Goal: Task Accomplishment & Management: Use online tool/utility

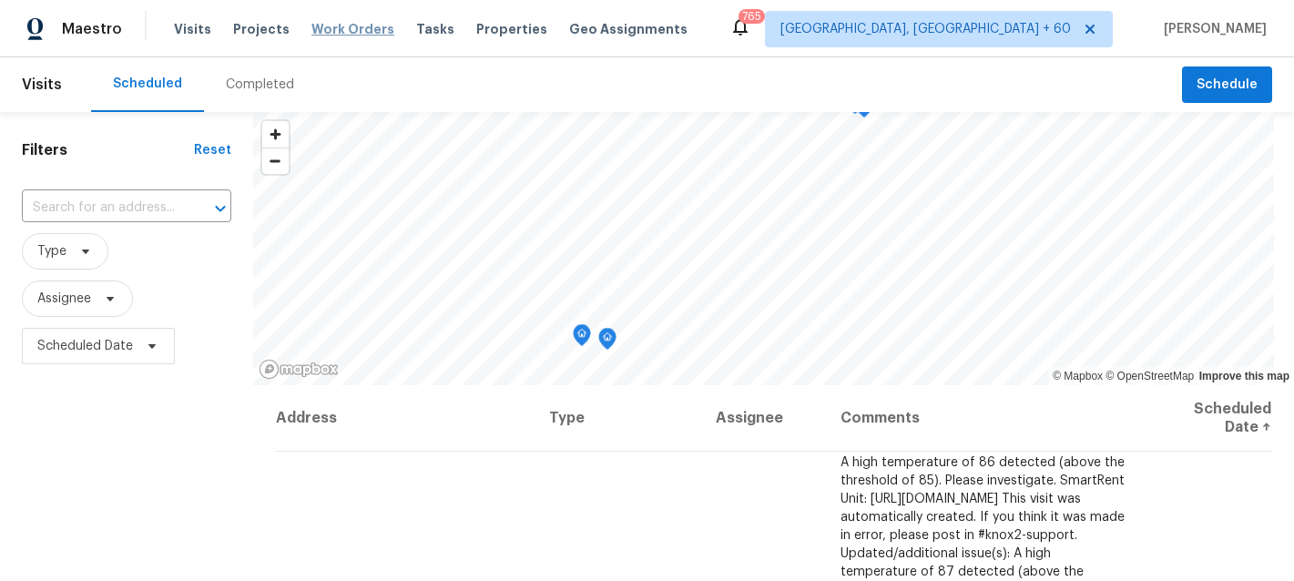
click at [332, 35] on span "Work Orders" at bounding box center [352, 29] width 83 height 18
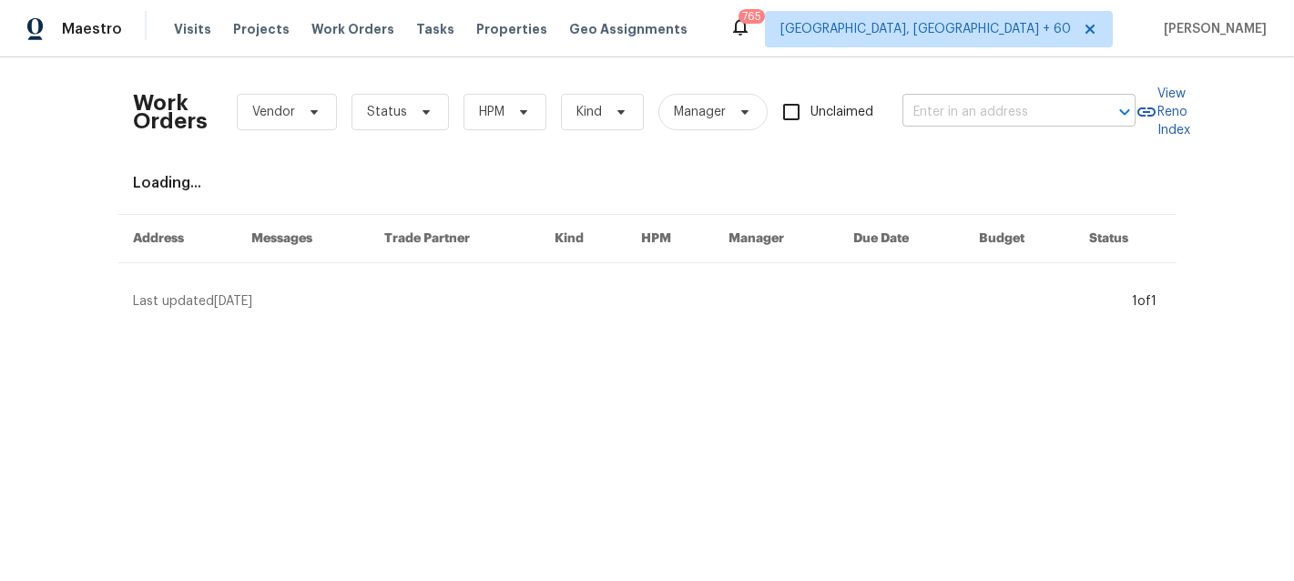
click at [982, 106] on input "text" at bounding box center [994, 112] width 182 height 28
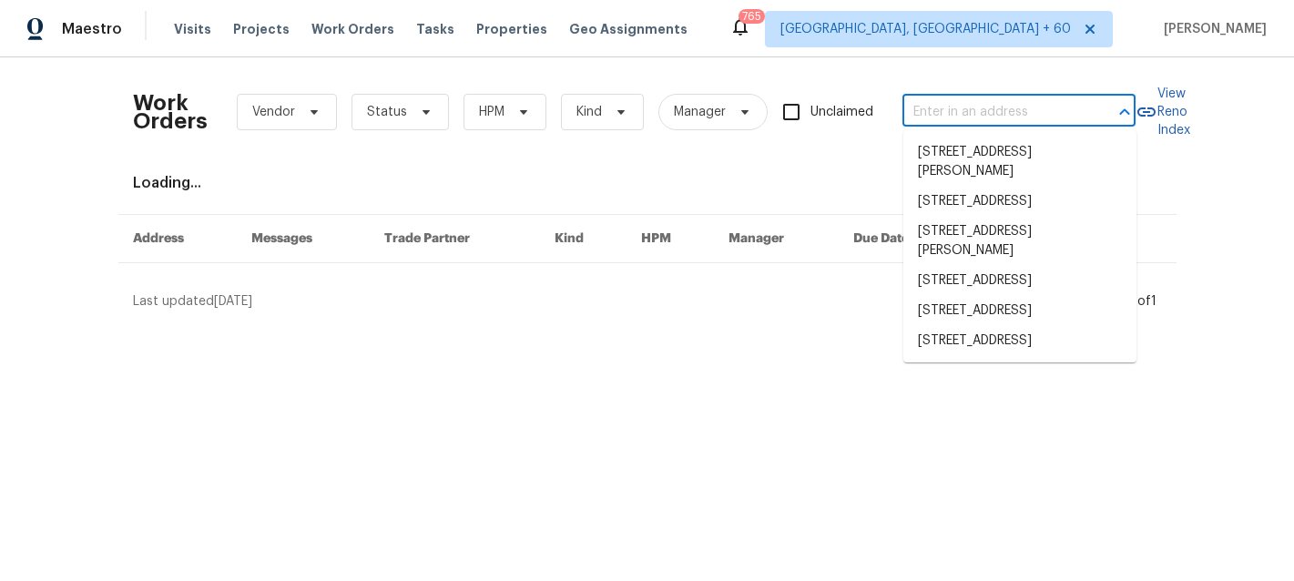
paste input "[STREET_ADDRESS]"
type input "[STREET_ADDRESS]"
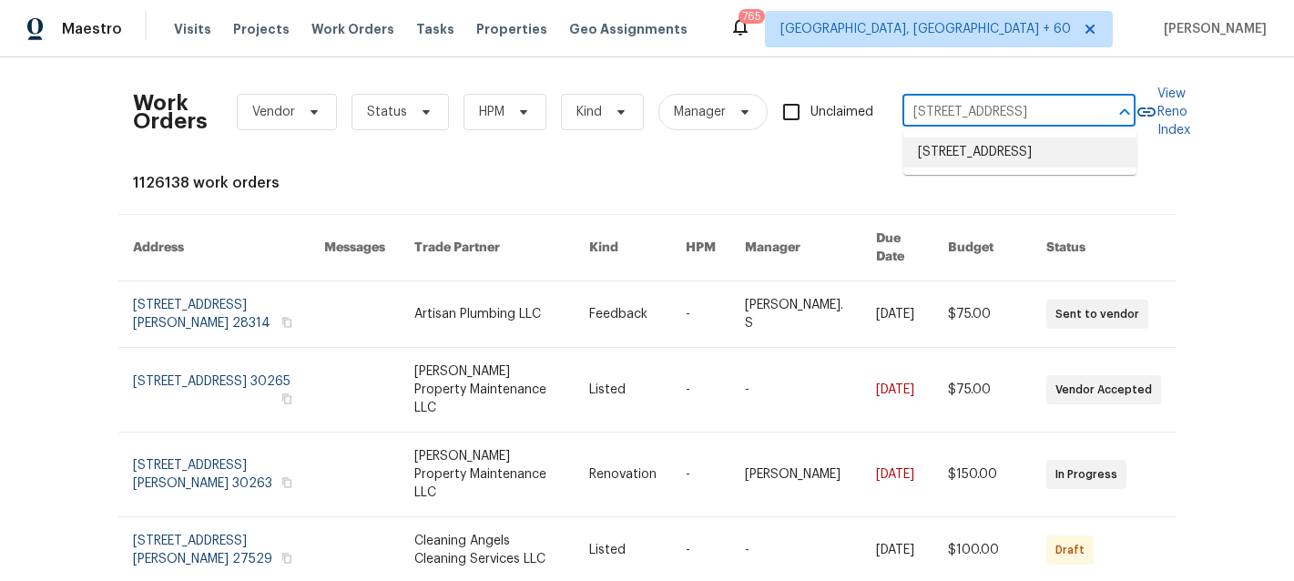
click at [995, 153] on li "[STREET_ADDRESS]" at bounding box center [1019, 153] width 233 height 30
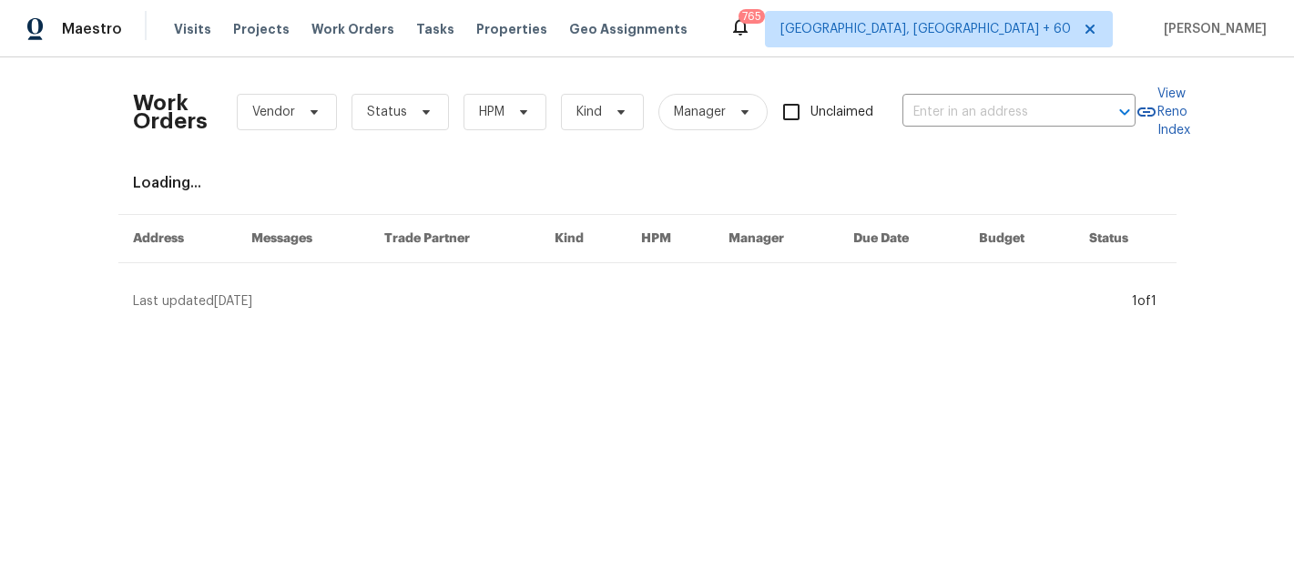
type input "[STREET_ADDRESS]"
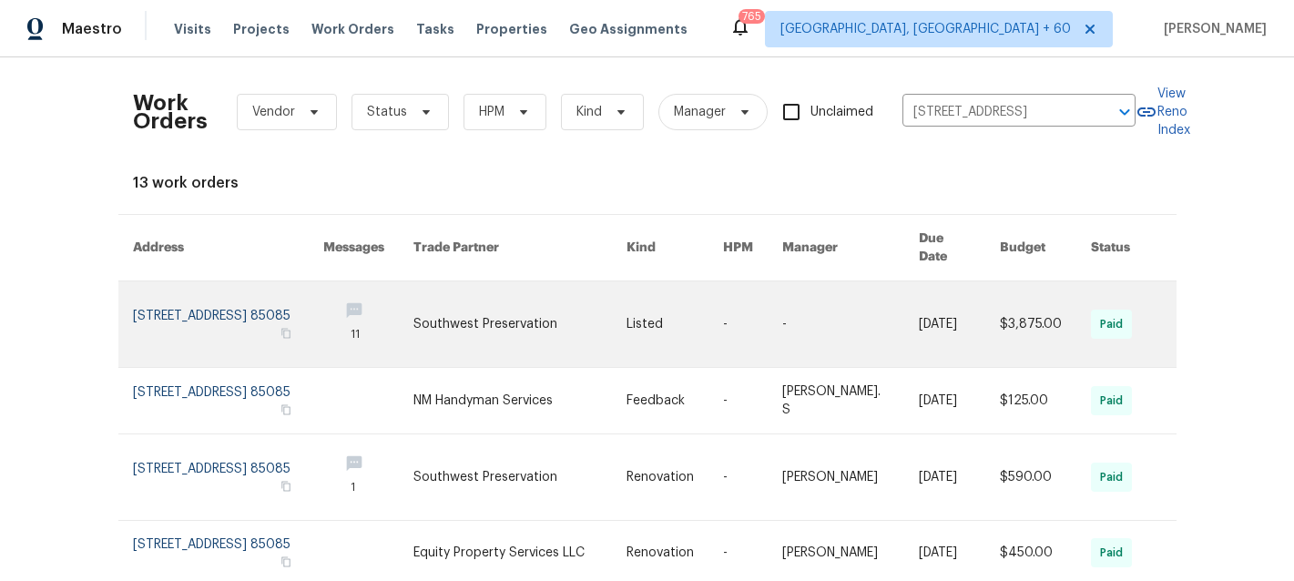
click at [790, 338] on td "-" at bounding box center [836, 324] width 137 height 87
click at [580, 286] on link at bounding box center [519, 324] width 213 height 86
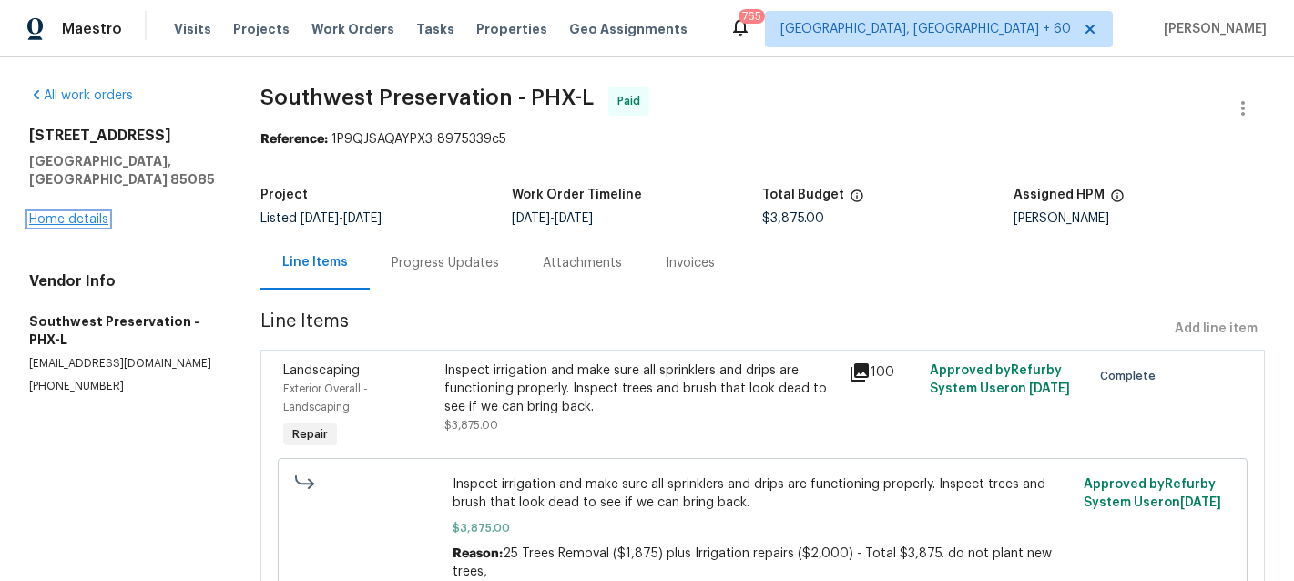
click at [62, 213] on link "Home details" at bounding box center [68, 219] width 79 height 13
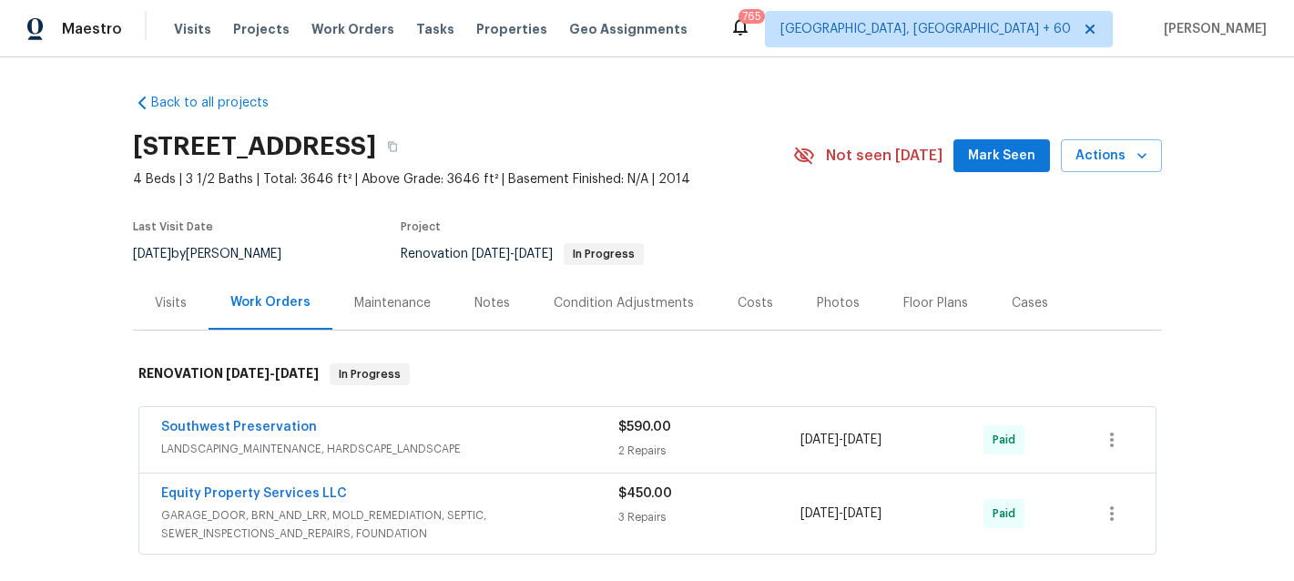
click at [379, 281] on div "Maintenance" at bounding box center [392, 303] width 120 height 54
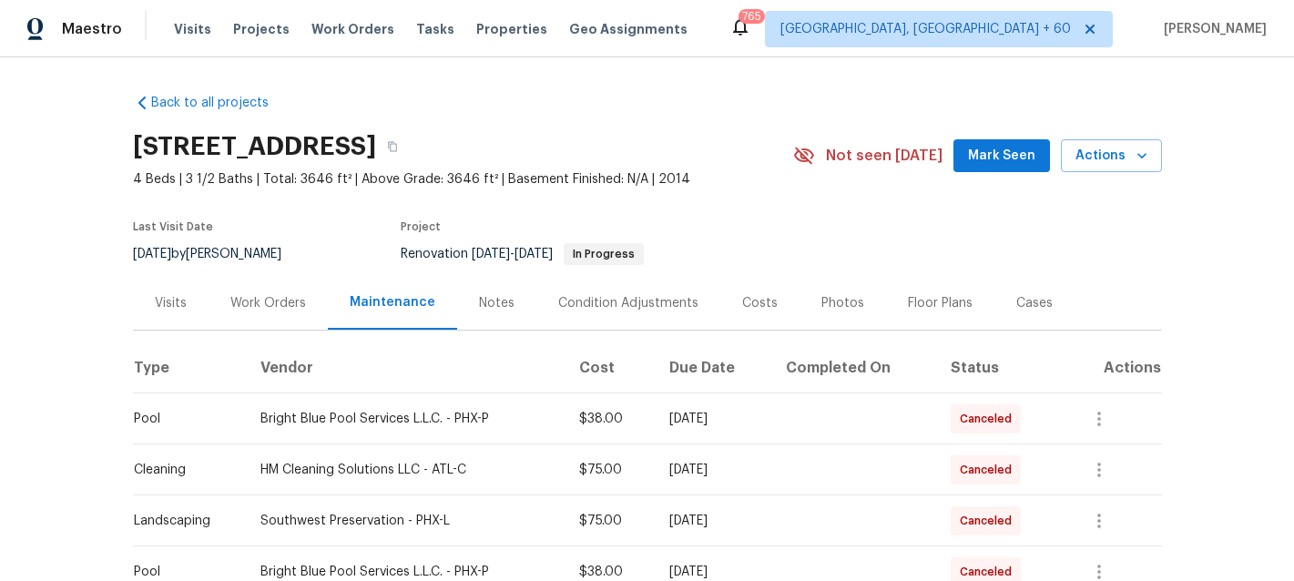
click at [272, 304] on div "Work Orders" at bounding box center [268, 303] width 76 height 18
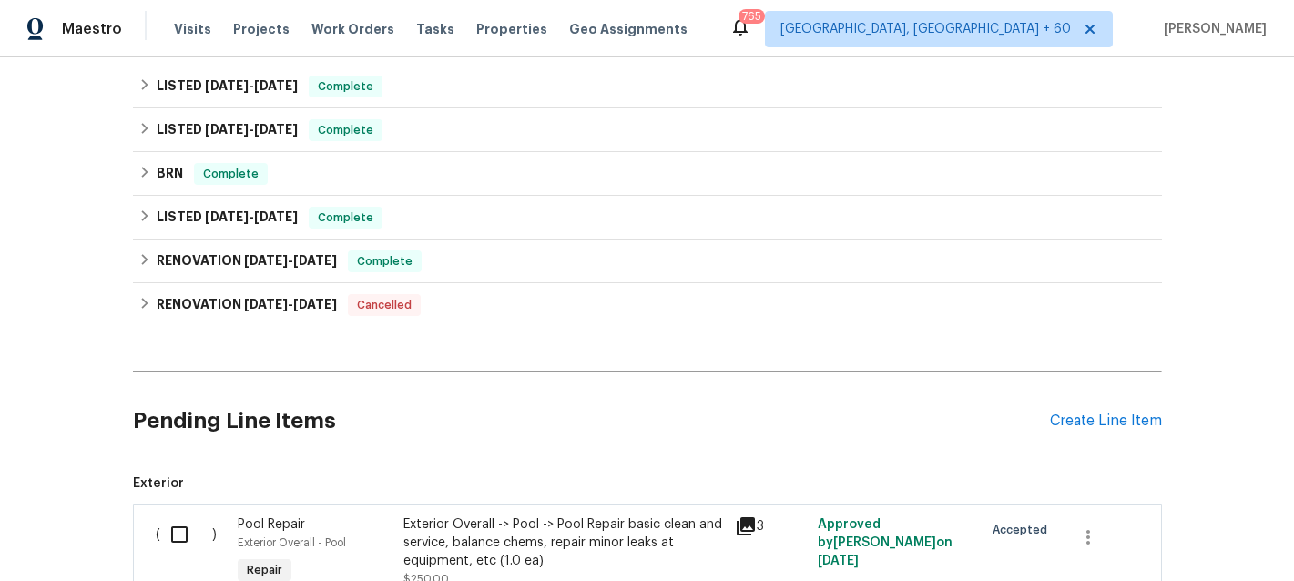
scroll to position [515, 0]
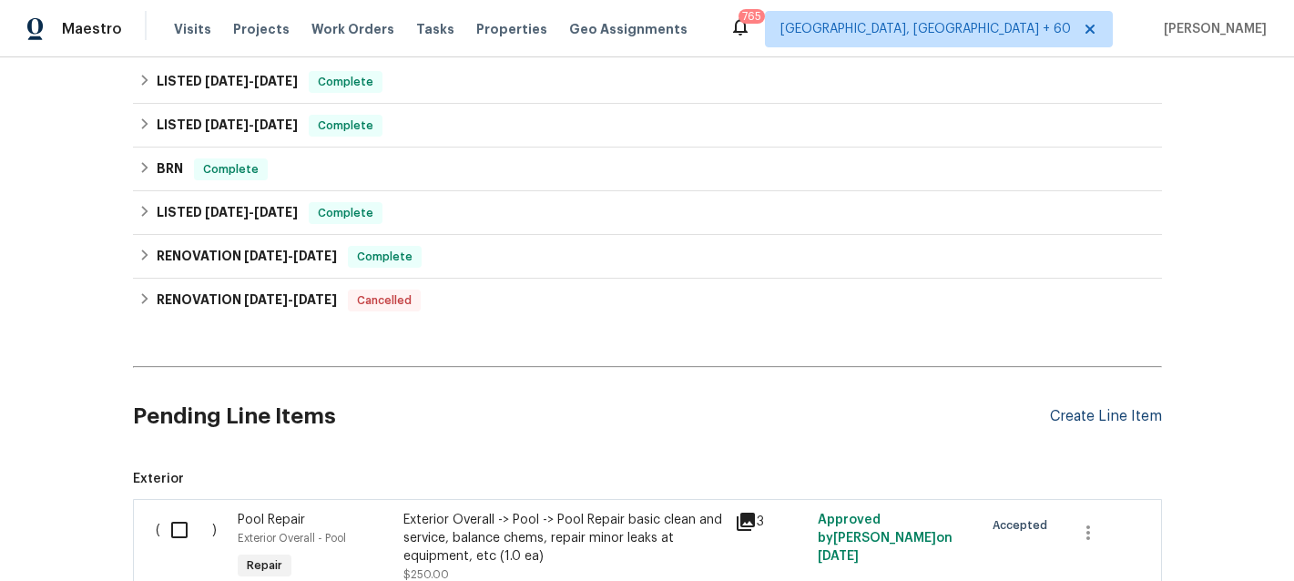
click at [1103, 416] on div "Create Line Item" at bounding box center [1106, 416] width 112 height 17
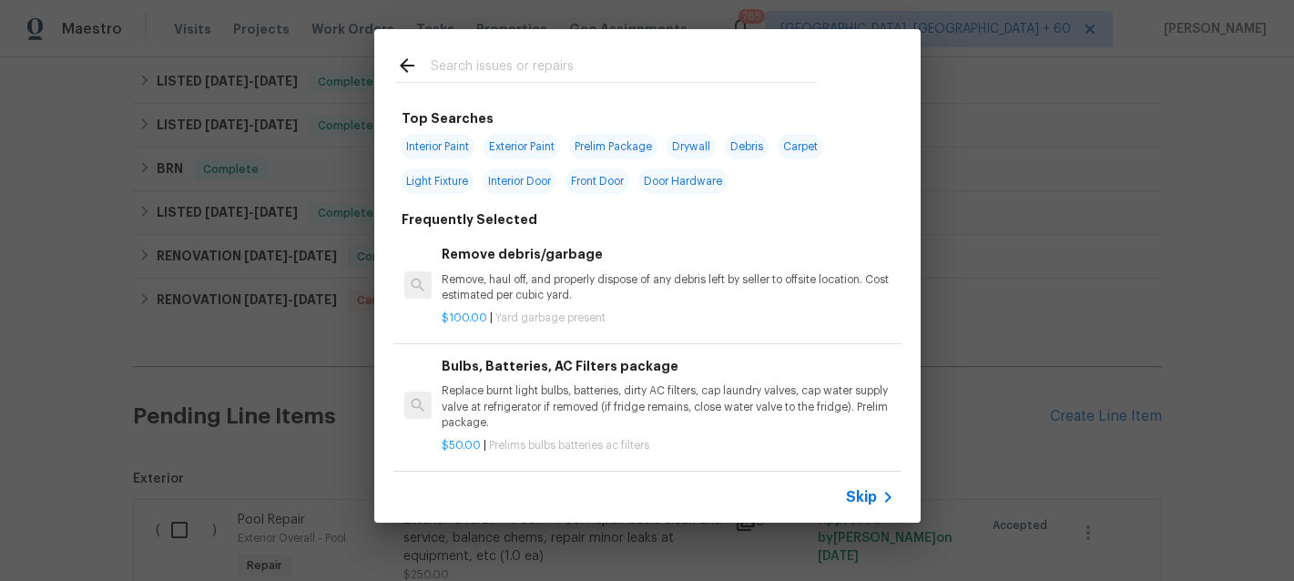
click at [866, 485] on div "Skip" at bounding box center [647, 497] width 546 height 51
click at [869, 496] on span "Skip" at bounding box center [861, 497] width 31 height 18
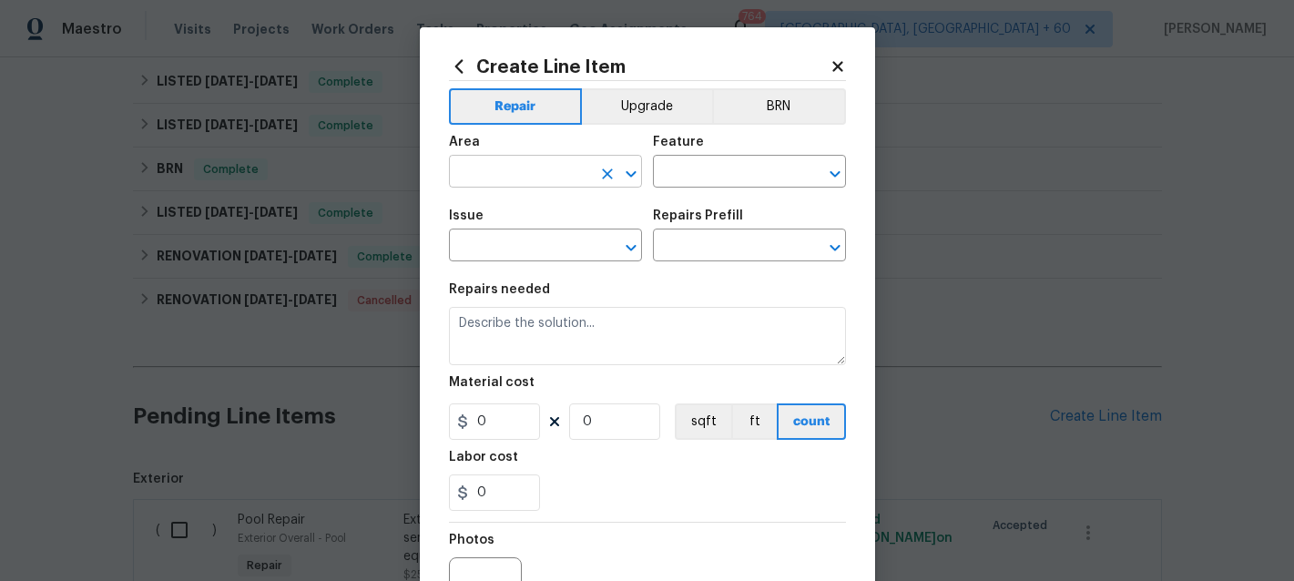
click at [524, 188] on input "text" at bounding box center [520, 173] width 142 height 28
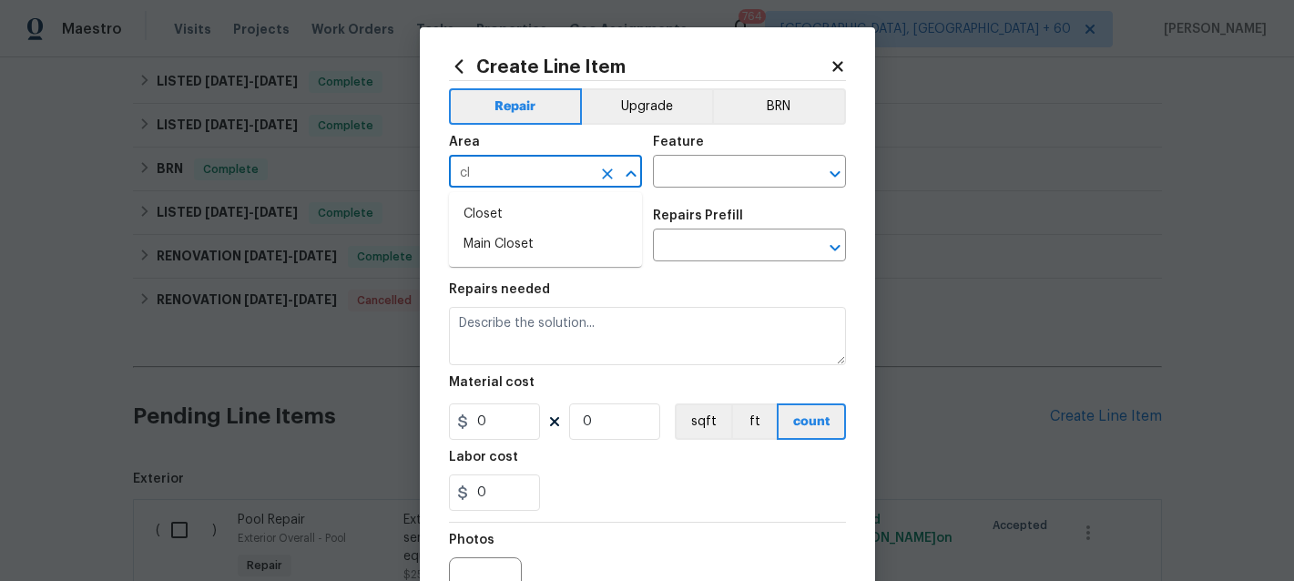
type input "c"
click at [536, 239] on li "Interior Overall" at bounding box center [545, 245] width 193 height 30
type input "Interior Overall"
click at [740, 168] on input "text" at bounding box center [724, 173] width 142 height 28
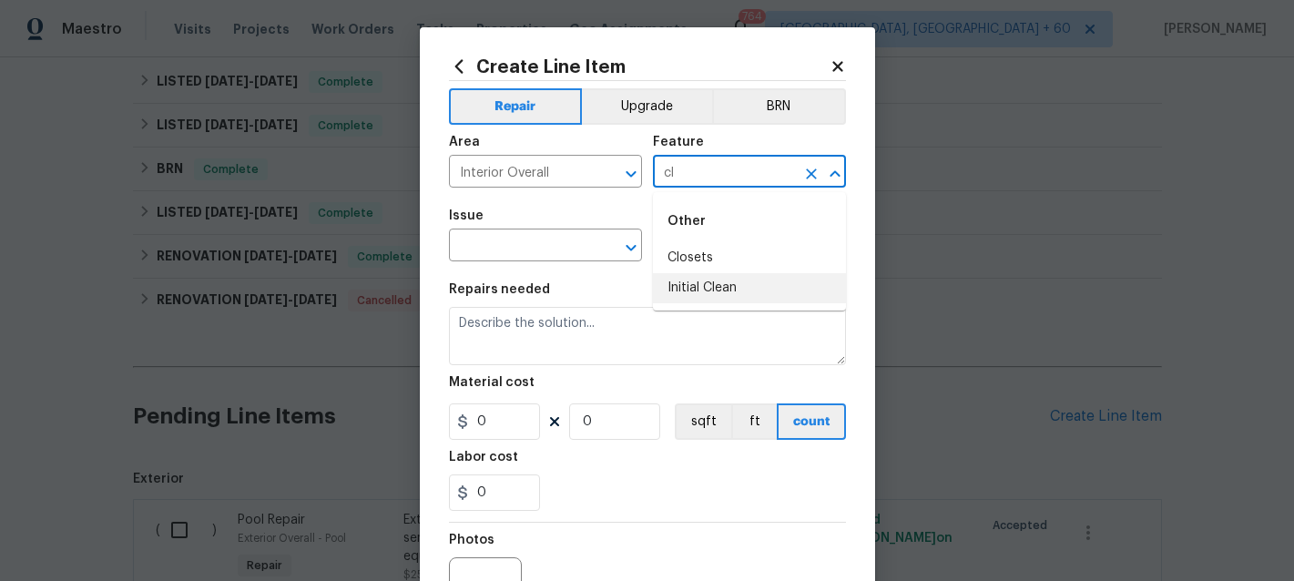
click at [732, 281] on li "Initial Clean" at bounding box center [749, 288] width 193 height 30
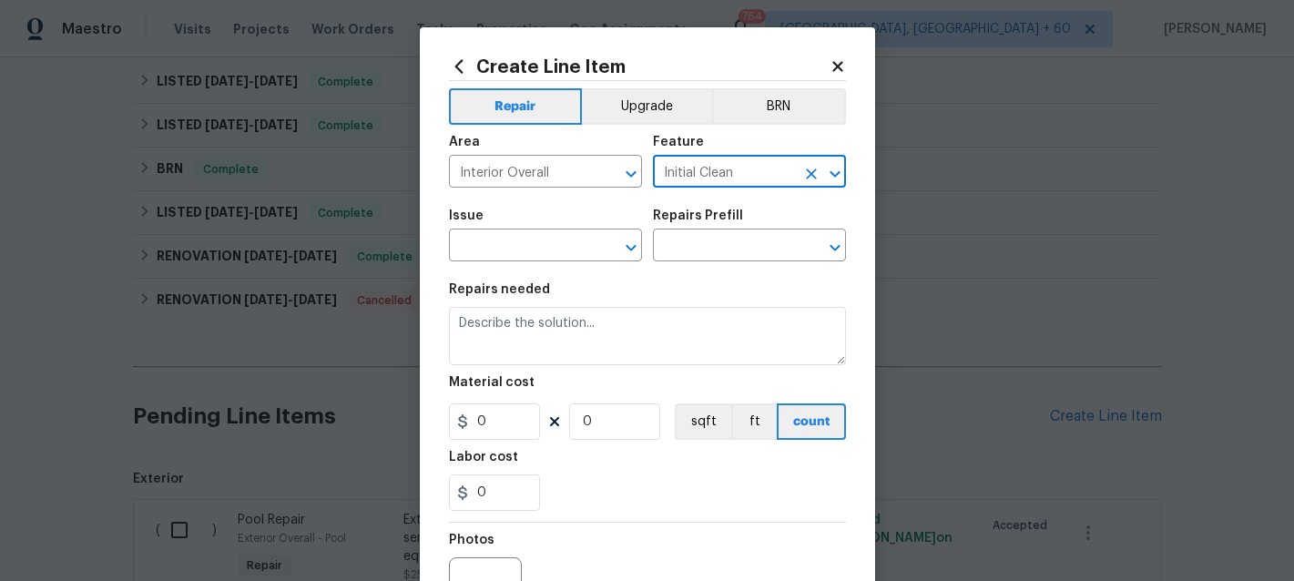
type input "Initial Clean"
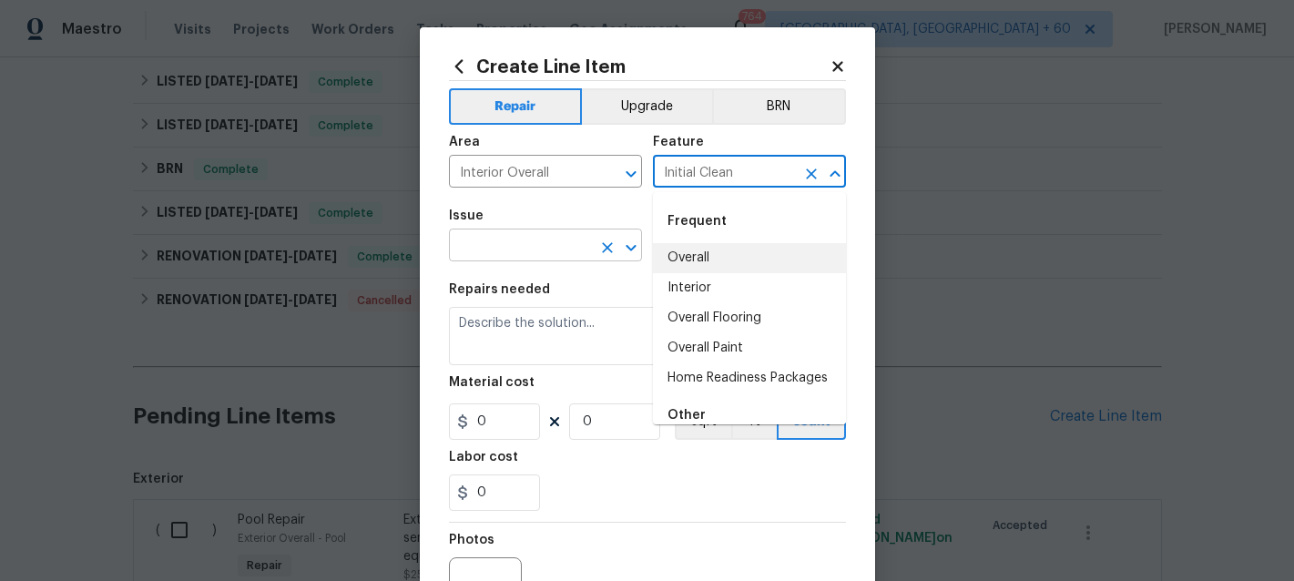
click at [561, 237] on input "text" at bounding box center [520, 247] width 142 height 28
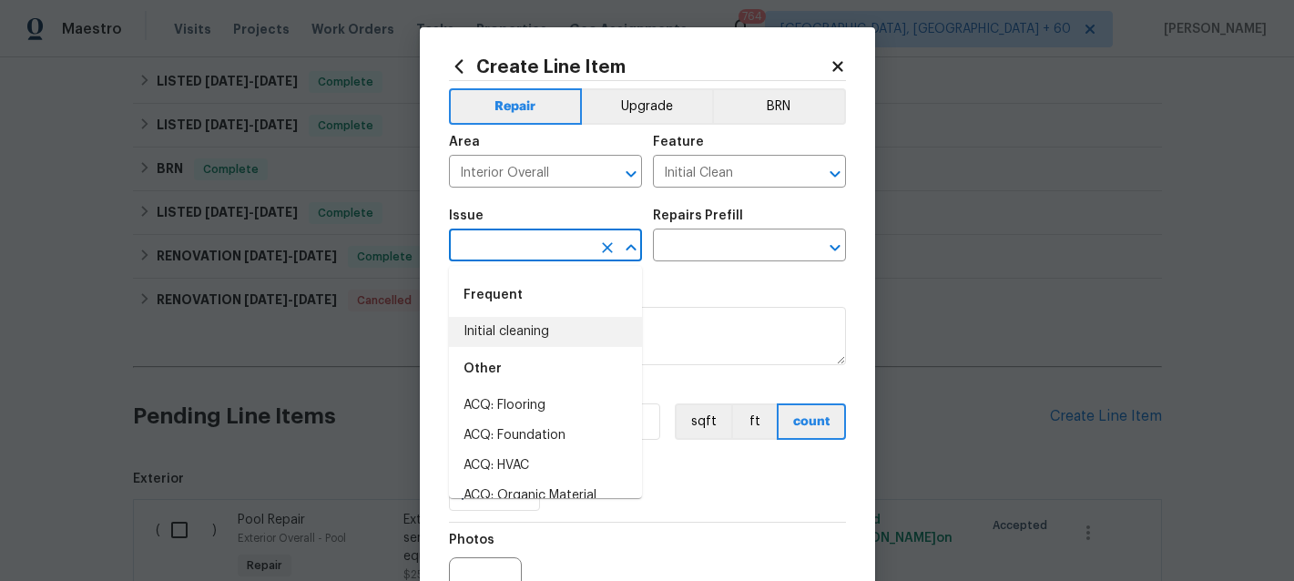
click at [493, 322] on li "Initial cleaning" at bounding box center [545, 332] width 193 height 30
type input "Initial cleaning"
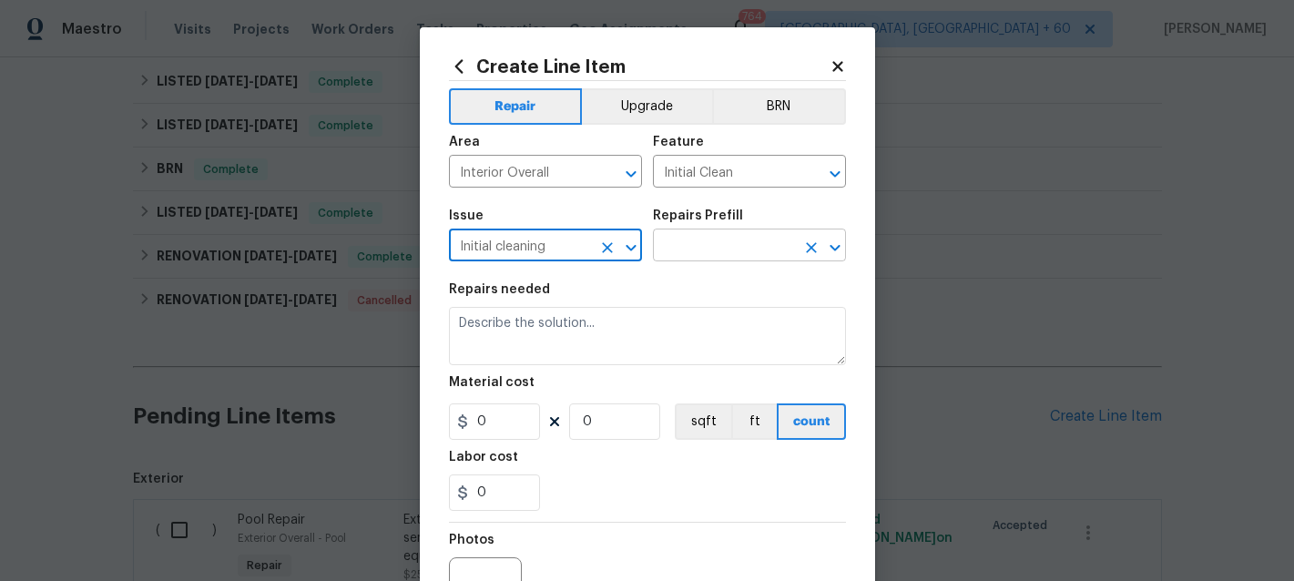
click at [699, 250] on input "text" at bounding box center [724, 247] width 142 height 28
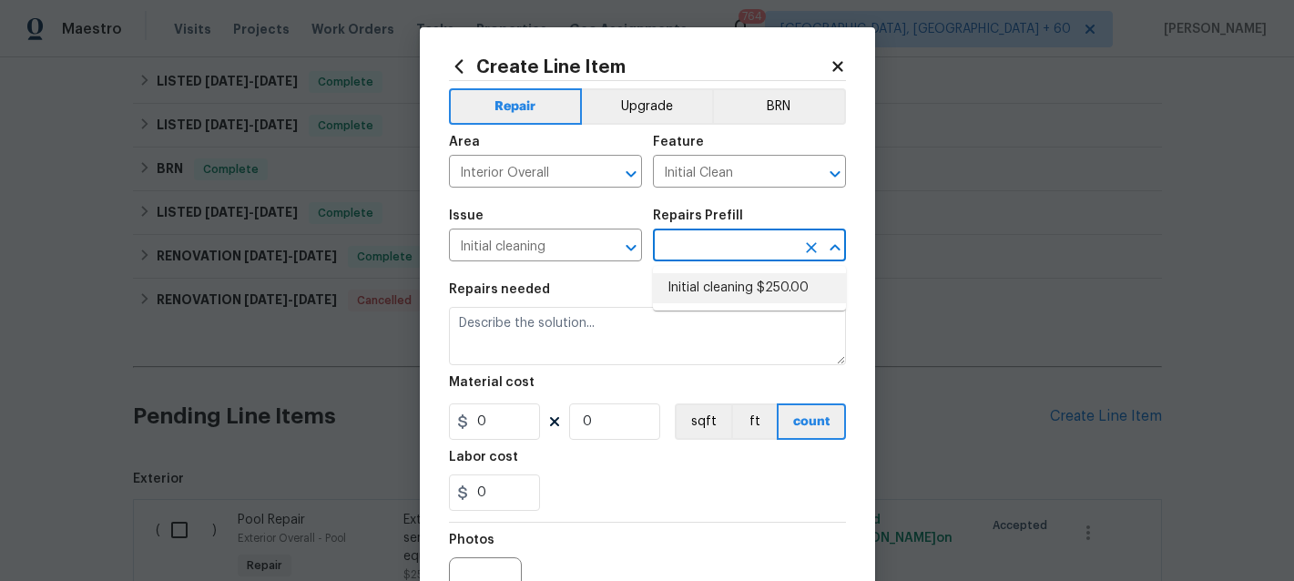
click at [732, 281] on li "Initial cleaning $250.00" at bounding box center [749, 288] width 193 height 30
type input "Home Readiness Packages"
type input "Initial cleaning $250.00"
type textarea "1. Wipe down exterior doors and trim. 2. Clean out all exterior light fixtures …"
type input "250"
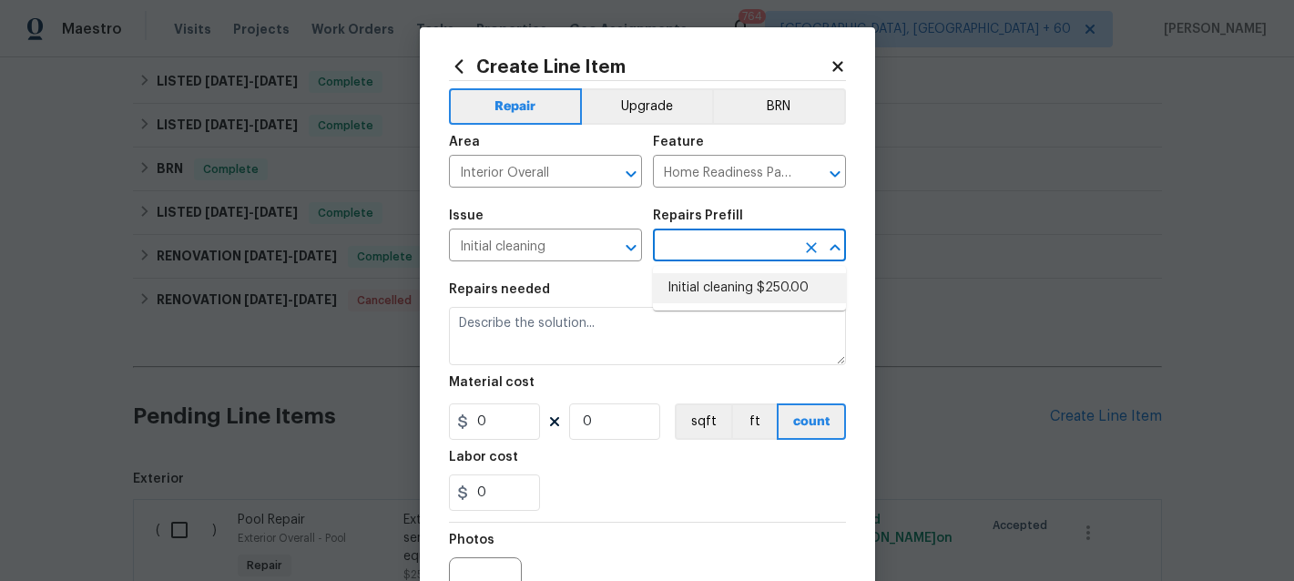
type input "1"
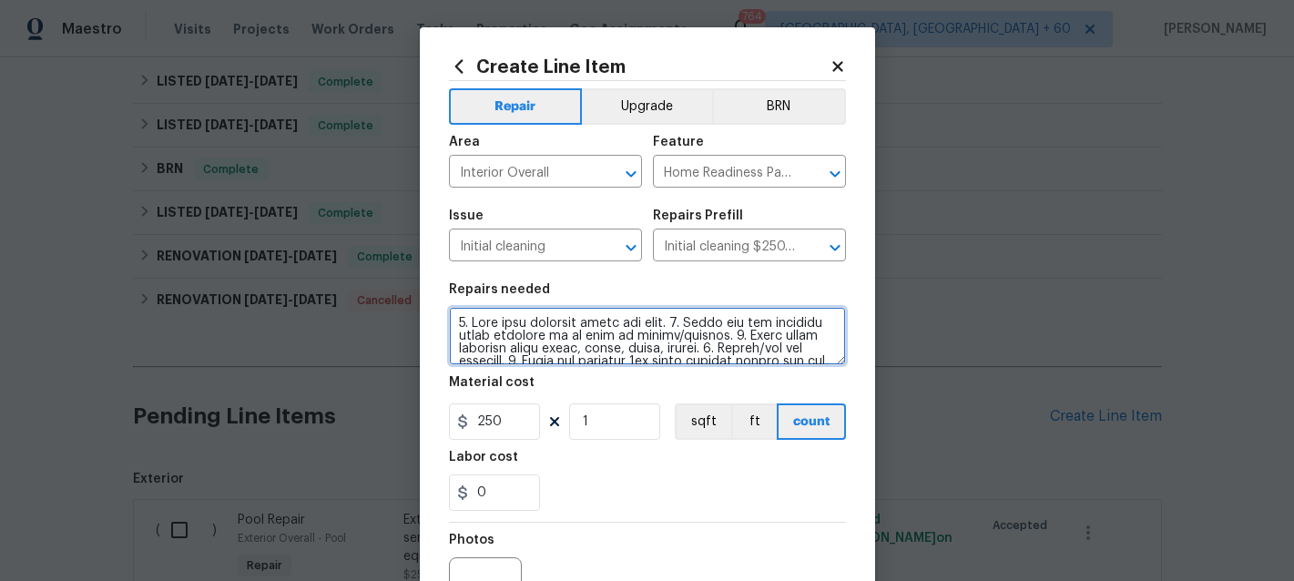
scroll to position [242, 0]
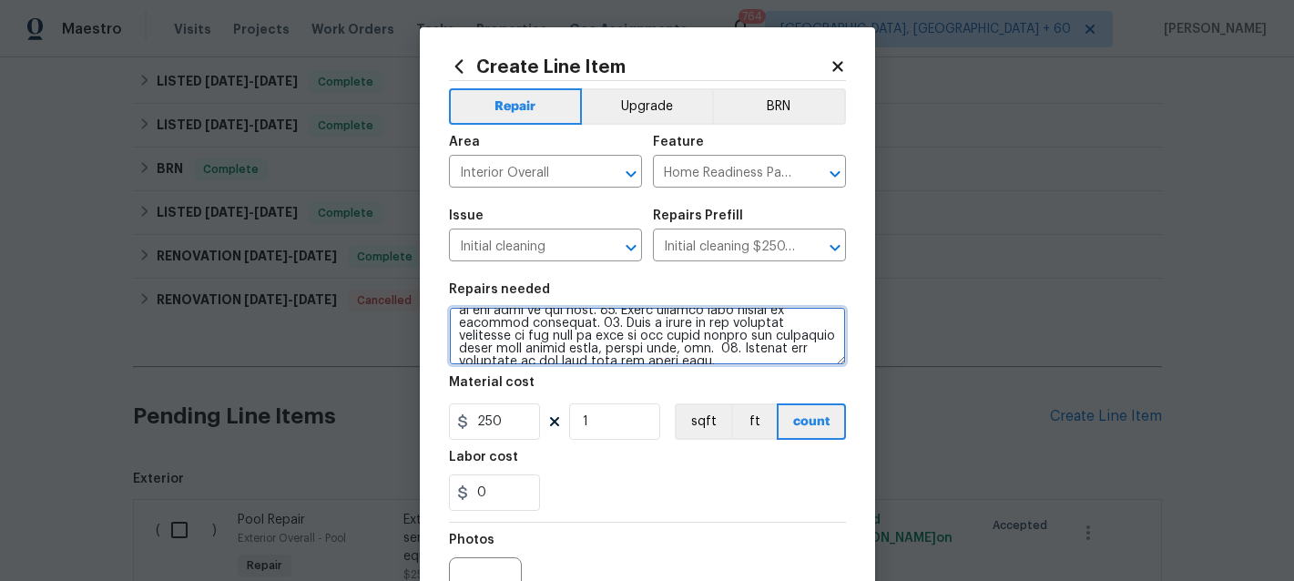
drag, startPoint x: 457, startPoint y: 321, endPoint x: 802, endPoint y: 416, distance: 358.2
click at [802, 417] on section "Repairs needed Material cost 250 1 sqft ft count Labor cost 0" at bounding box center [647, 397] width 397 height 250
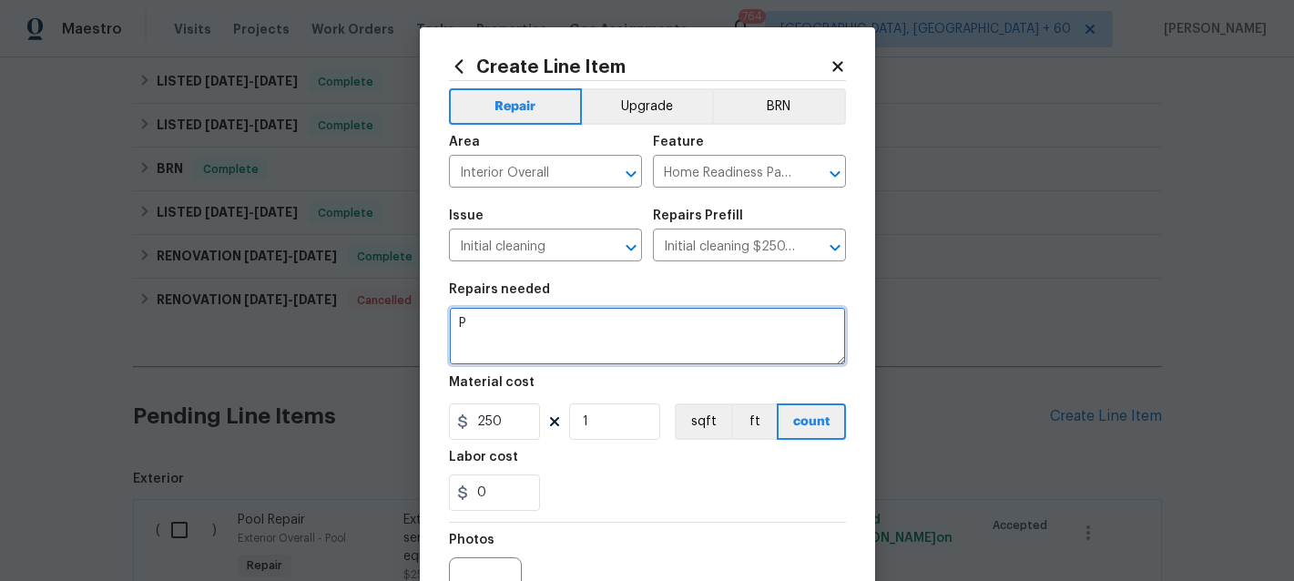
scroll to position [0, 0]
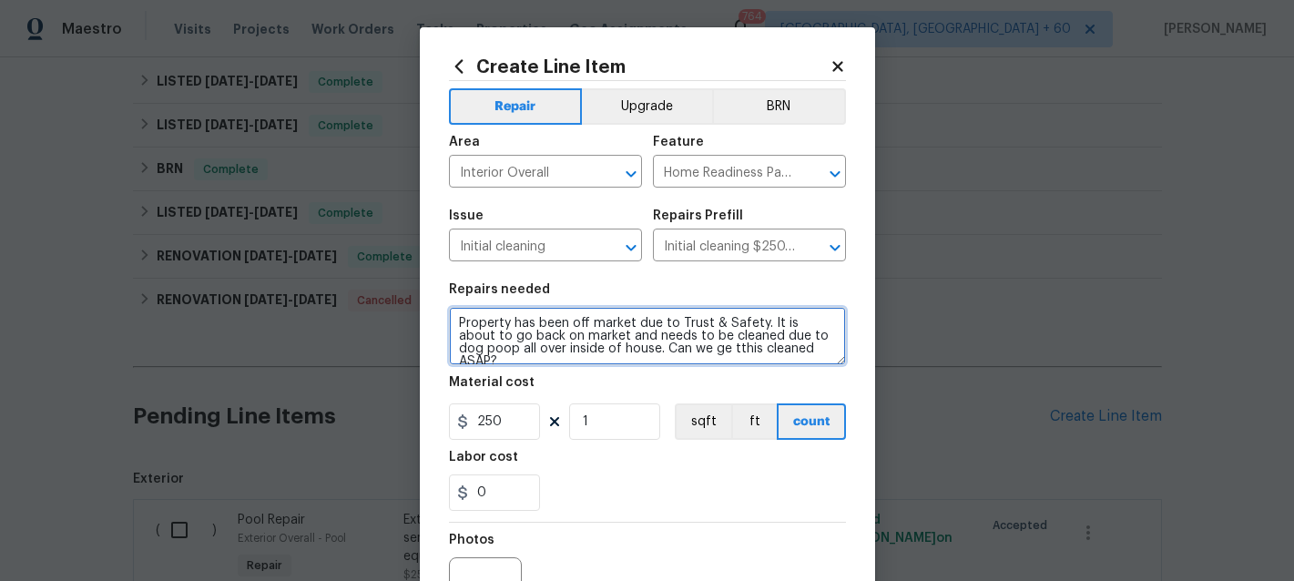
click at [713, 349] on textarea "Property has been off market due to Trust & Safety. It is about to go back on m…" at bounding box center [647, 336] width 397 height 58
type textarea "Property has been off market due to Trust & Safety. It is about to go back on m…"
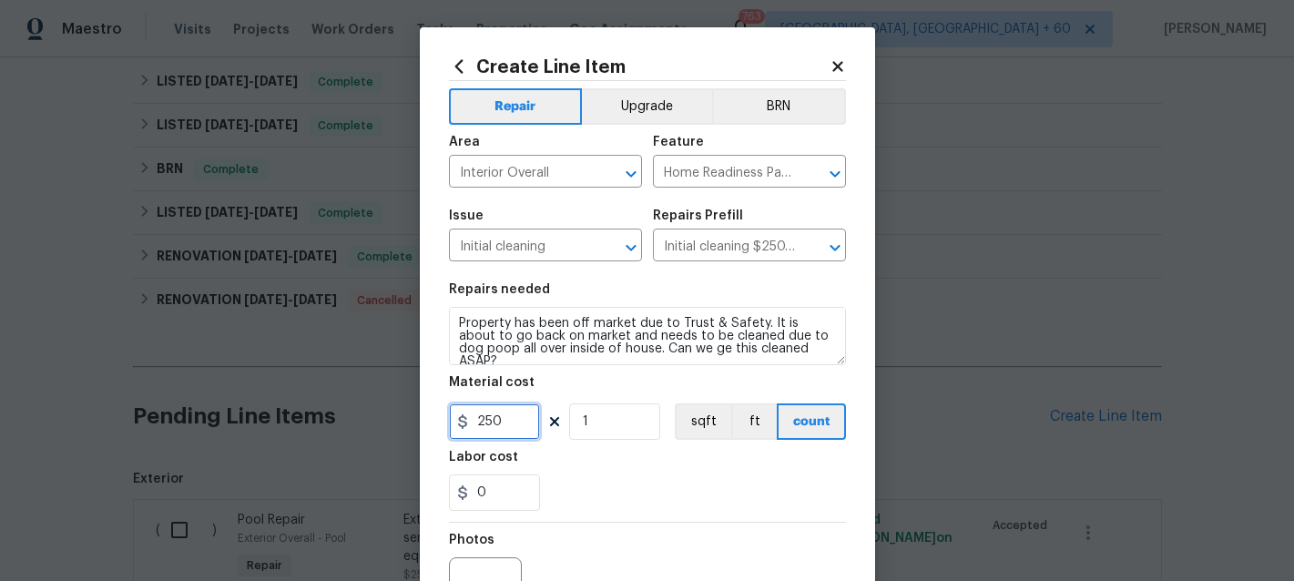
click at [502, 436] on input "250" at bounding box center [494, 421] width 91 height 36
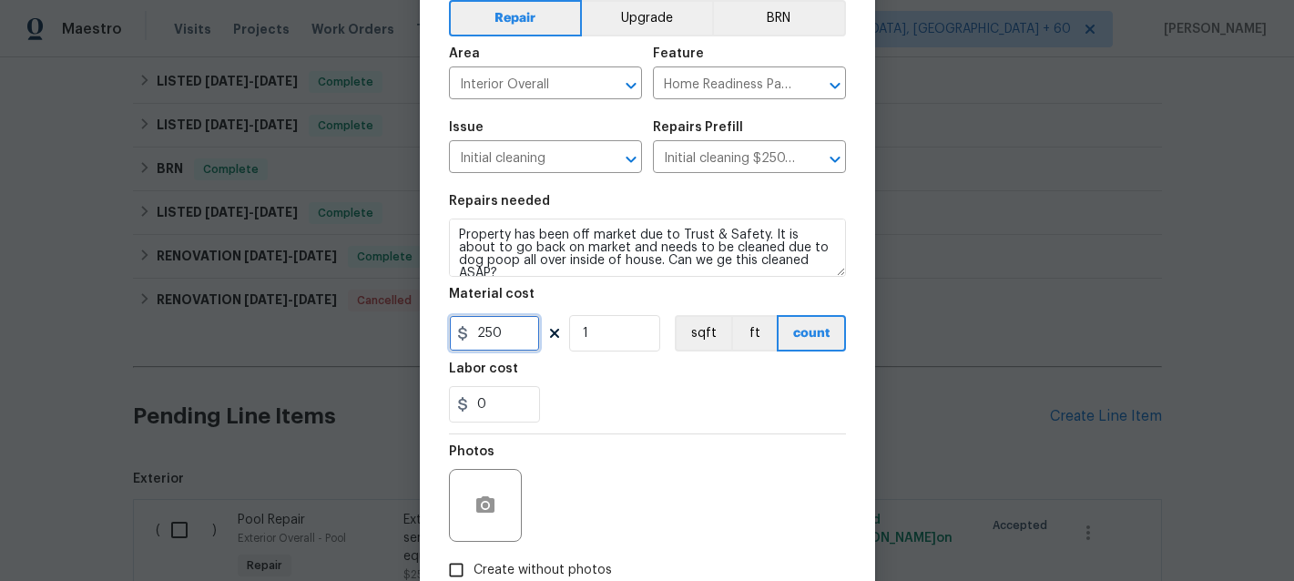
scroll to position [101, 0]
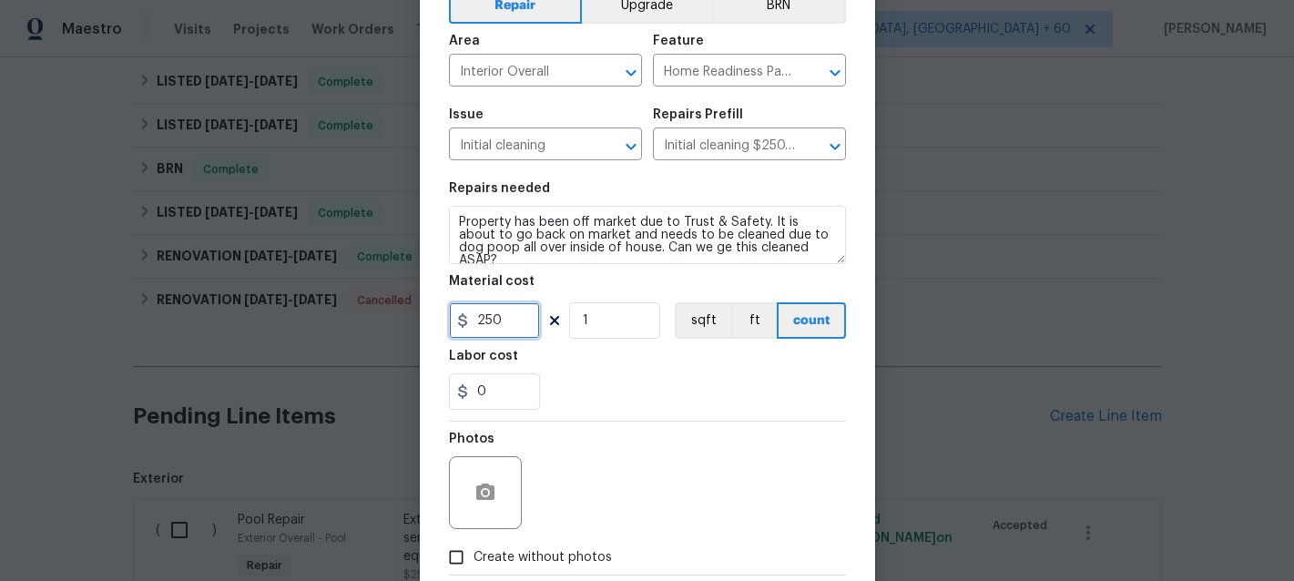
drag, startPoint x: 517, startPoint y: 319, endPoint x: 437, endPoint y: 316, distance: 80.2
click at [437, 316] on div "Create Line Item Repair Upgrade BRN Area Interior Overall ​ Feature Home Readin…" at bounding box center [647, 291] width 455 height 730
type input "150"
click at [598, 397] on div "0" at bounding box center [647, 391] width 397 height 36
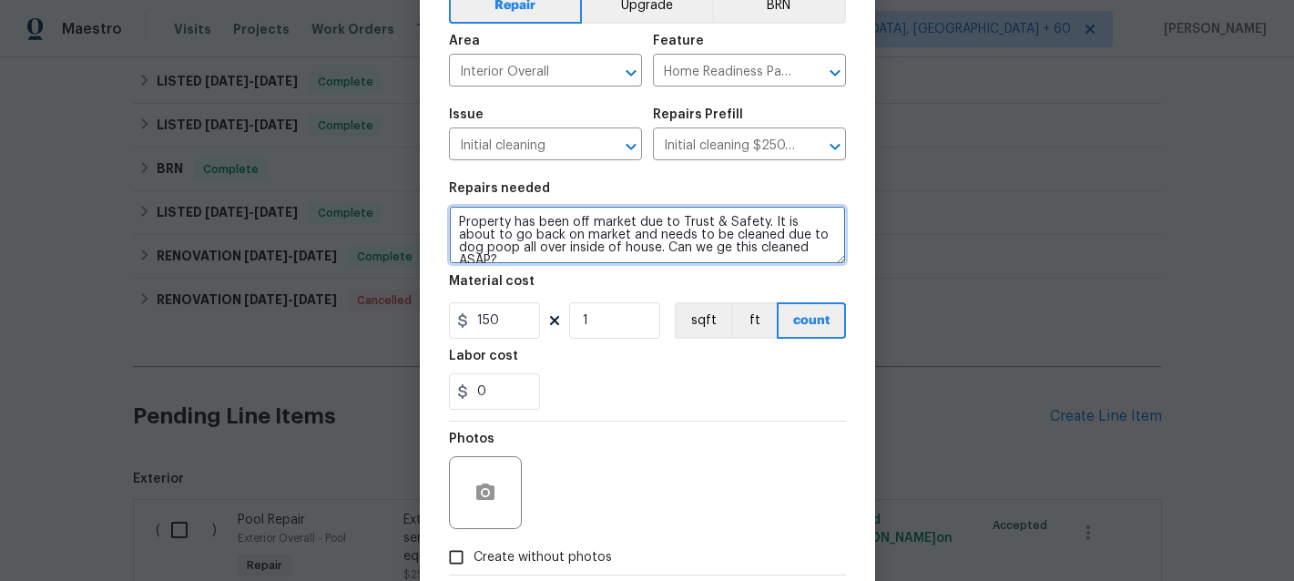
click at [830, 247] on textarea "Property has been off market due to Trust & Safety. It is about to go back on m…" at bounding box center [647, 235] width 397 height 58
click at [699, 245] on textarea "Property has been off market due to Trust & Safety. It is about to go back on m…" at bounding box center [647, 235] width 397 height 58
type textarea "Property has been off market due to Trust & Safety. It is about to go back on m…"
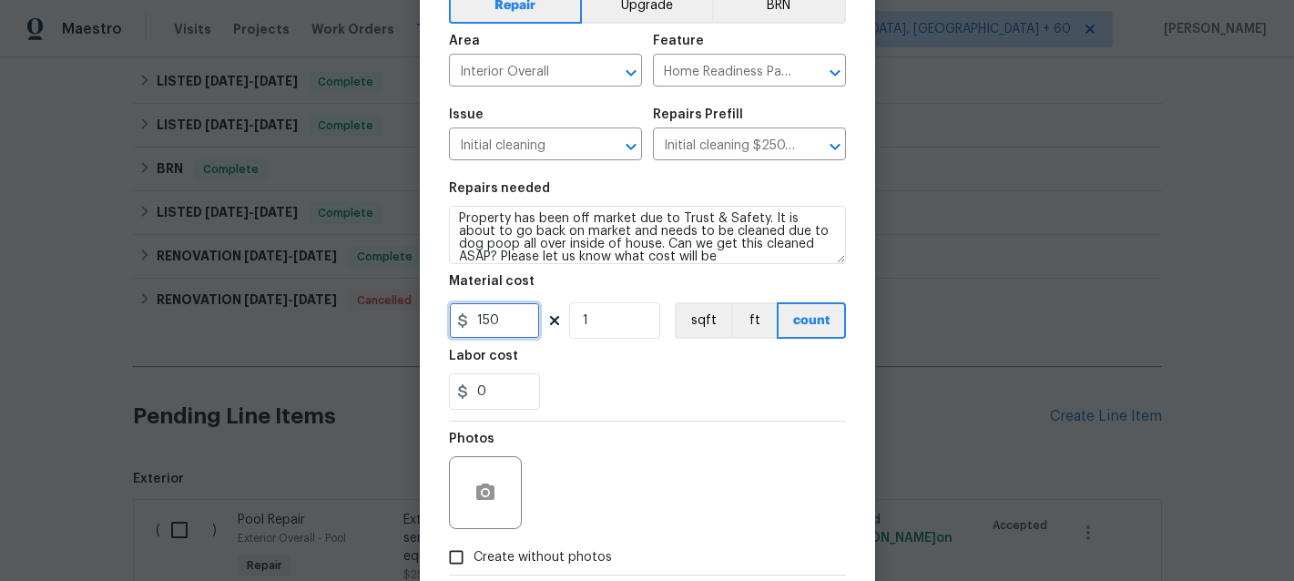
click at [508, 322] on input "150" at bounding box center [494, 320] width 91 height 36
type input "1"
click at [585, 433] on div "Photos" at bounding box center [647, 481] width 397 height 118
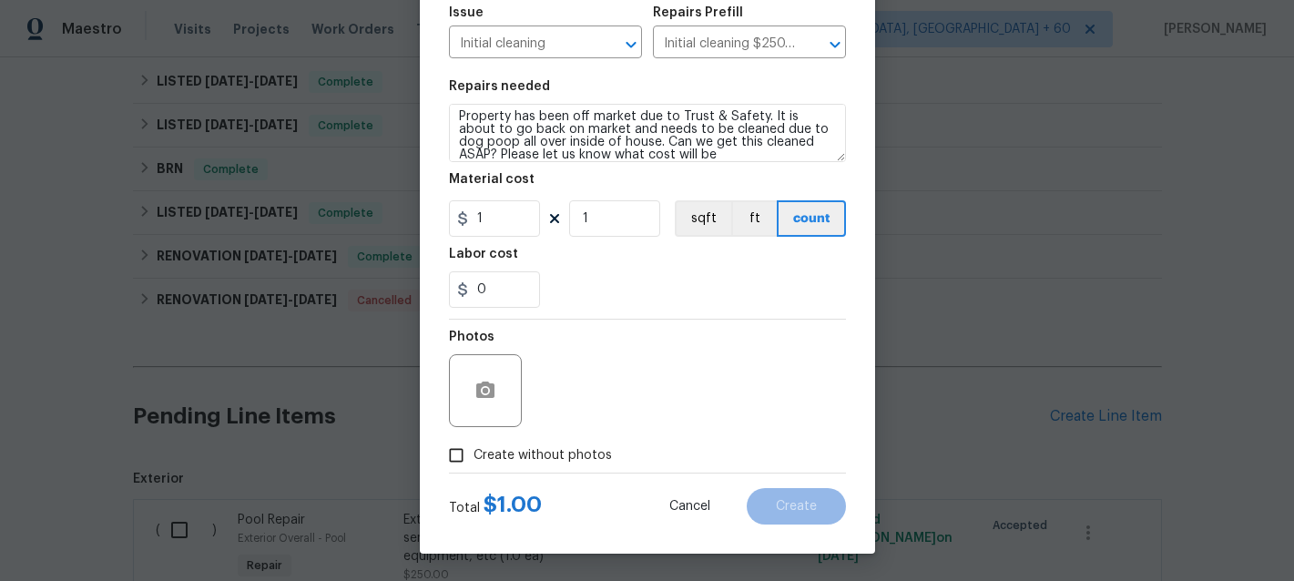
click at [510, 454] on span "Create without photos" at bounding box center [543, 455] width 138 height 19
click at [474, 454] on input "Create without photos" at bounding box center [456, 455] width 35 height 35
checkbox input "true"
click at [631, 399] on textarea at bounding box center [691, 390] width 310 height 73
type textarea "n/a"
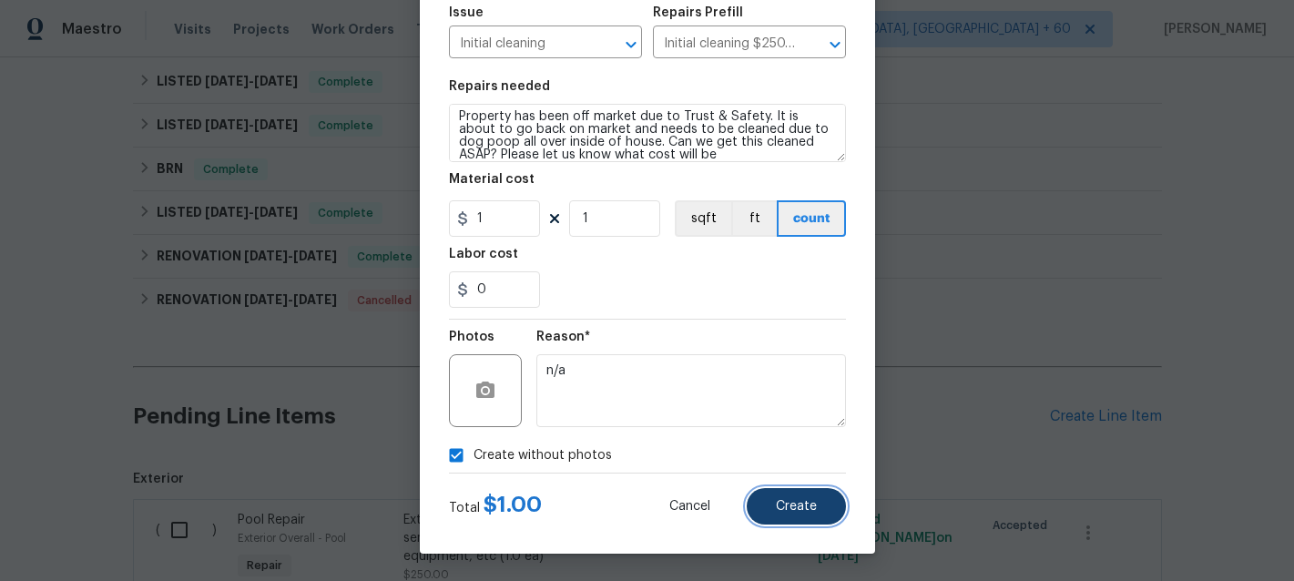
click at [791, 505] on span "Create" at bounding box center [796, 507] width 41 height 14
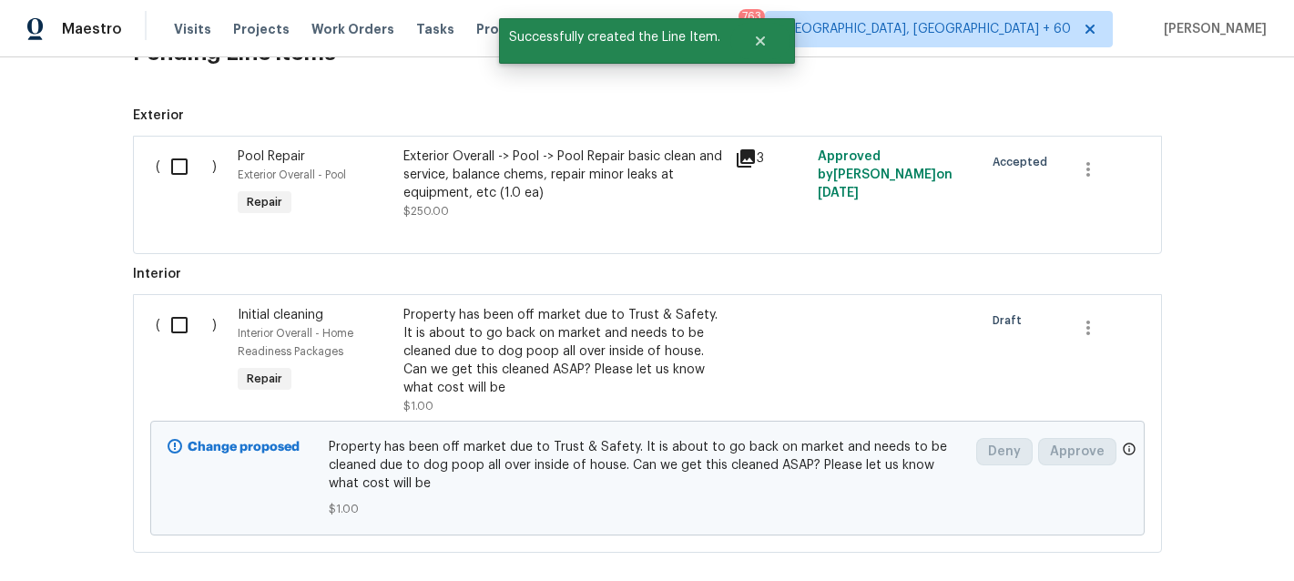
scroll to position [877, 0]
click at [179, 329] on input "checkbox" at bounding box center [186, 326] width 52 height 38
checkbox input "true"
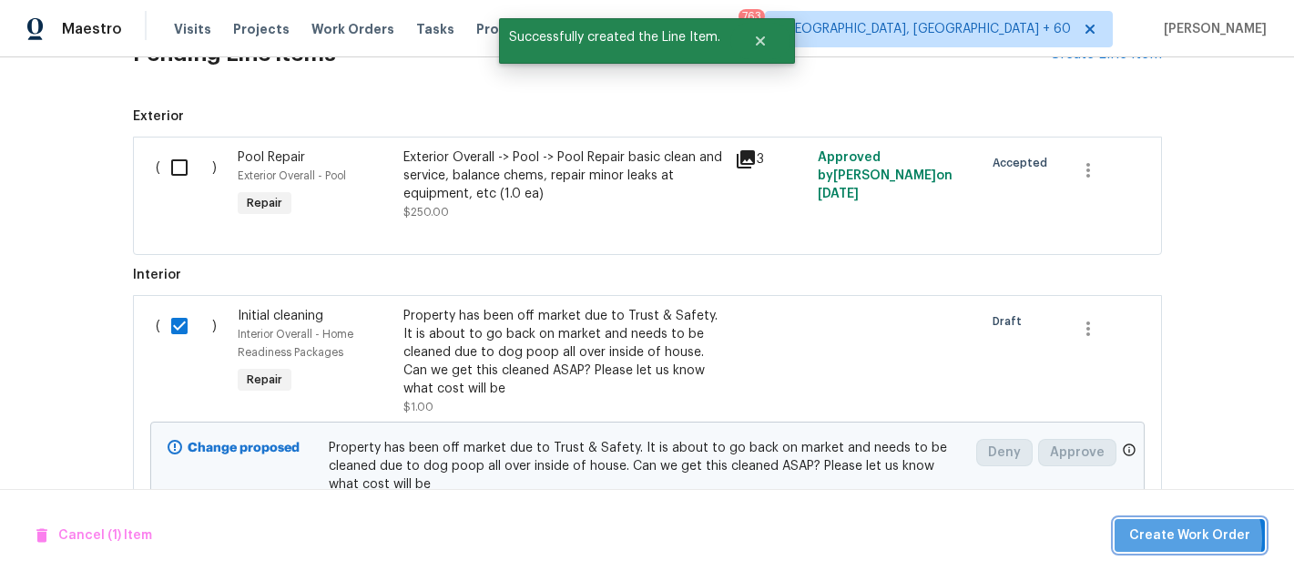
click at [1194, 539] on span "Create Work Order" at bounding box center [1189, 536] width 121 height 23
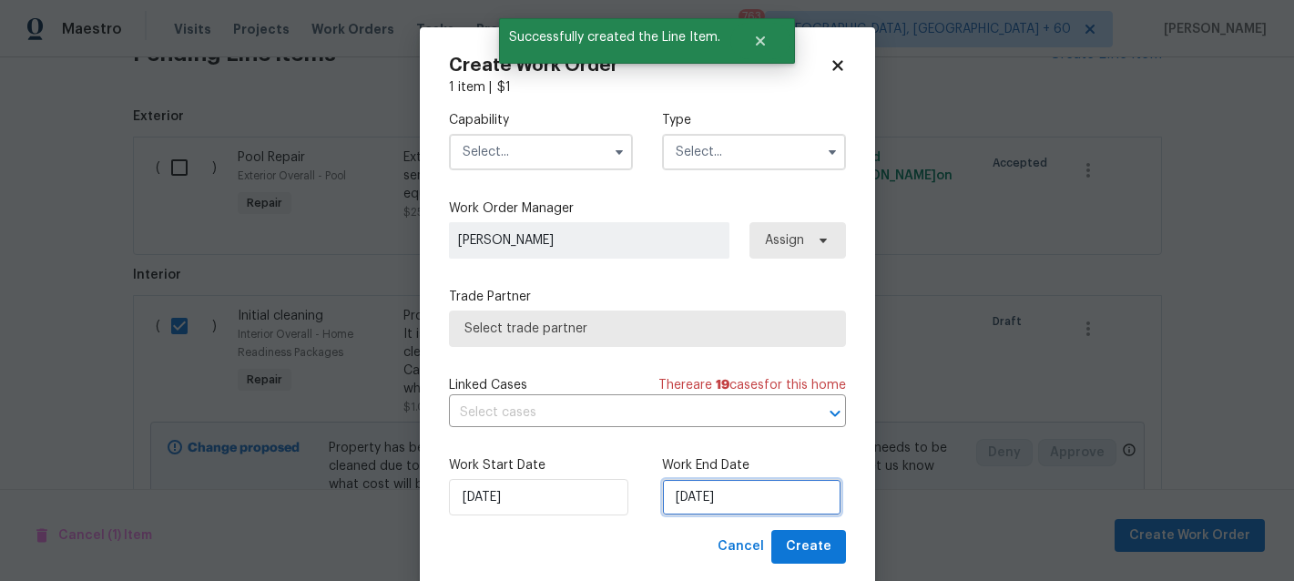
click at [731, 503] on input "[DATE]" at bounding box center [751, 497] width 179 height 36
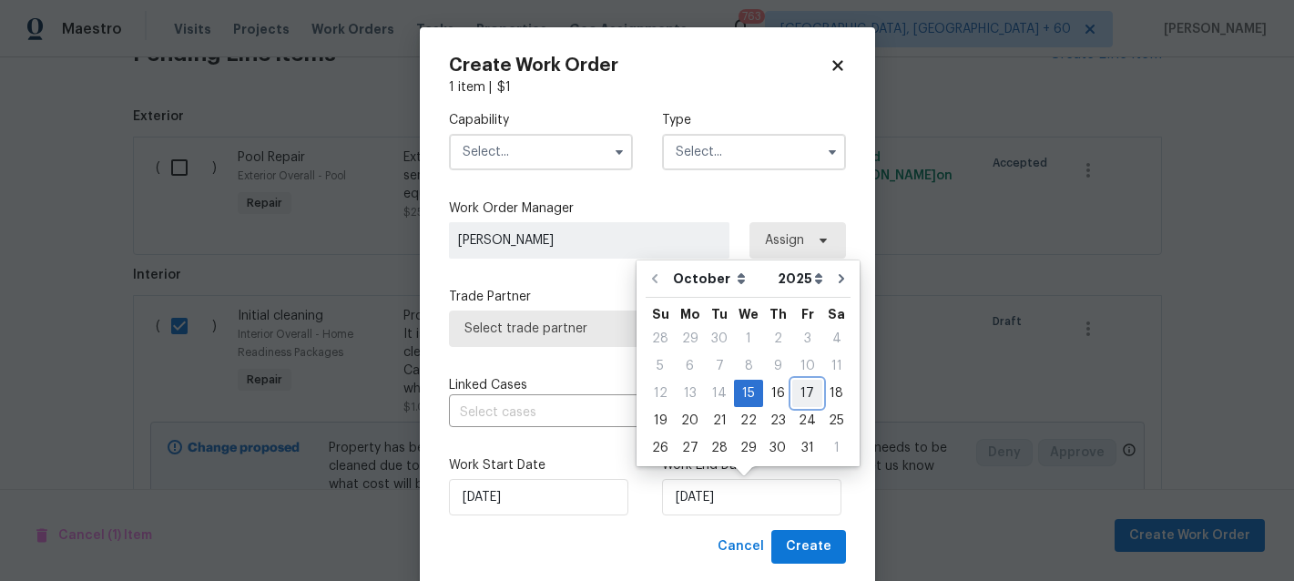
click at [799, 397] on div "17" at bounding box center [807, 394] width 30 height 26
type input "[DATE]"
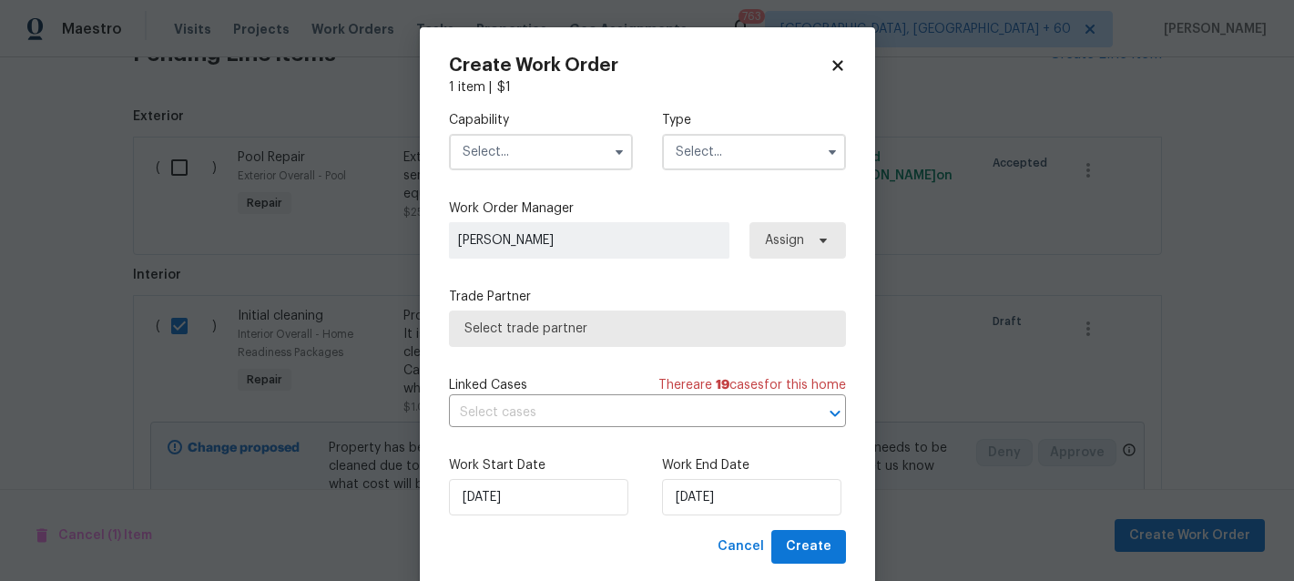
click at [733, 150] on input "text" at bounding box center [754, 152] width 184 height 36
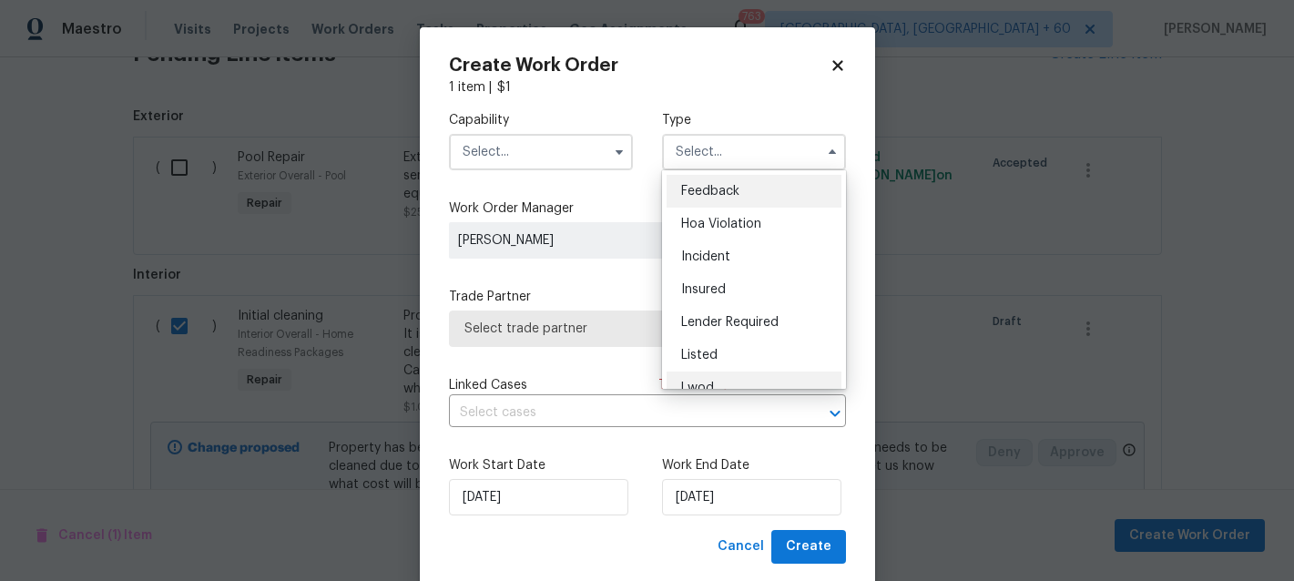
click at [691, 374] on div "Lwod" at bounding box center [754, 388] width 175 height 33
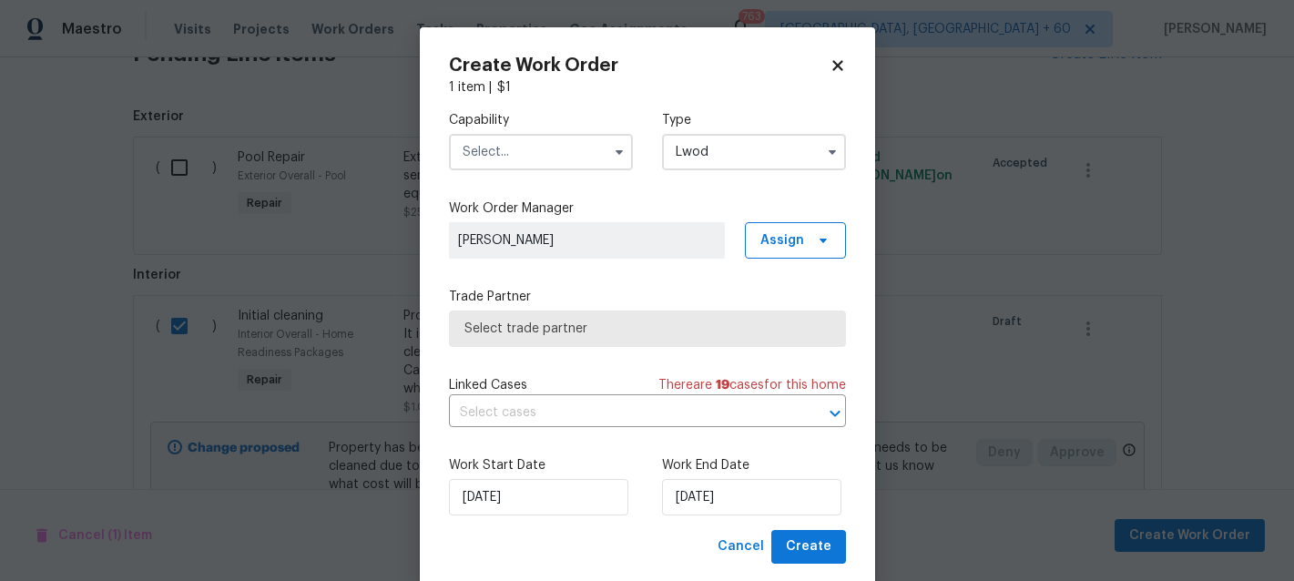
click at [546, 151] on input "text" at bounding box center [541, 152] width 184 height 36
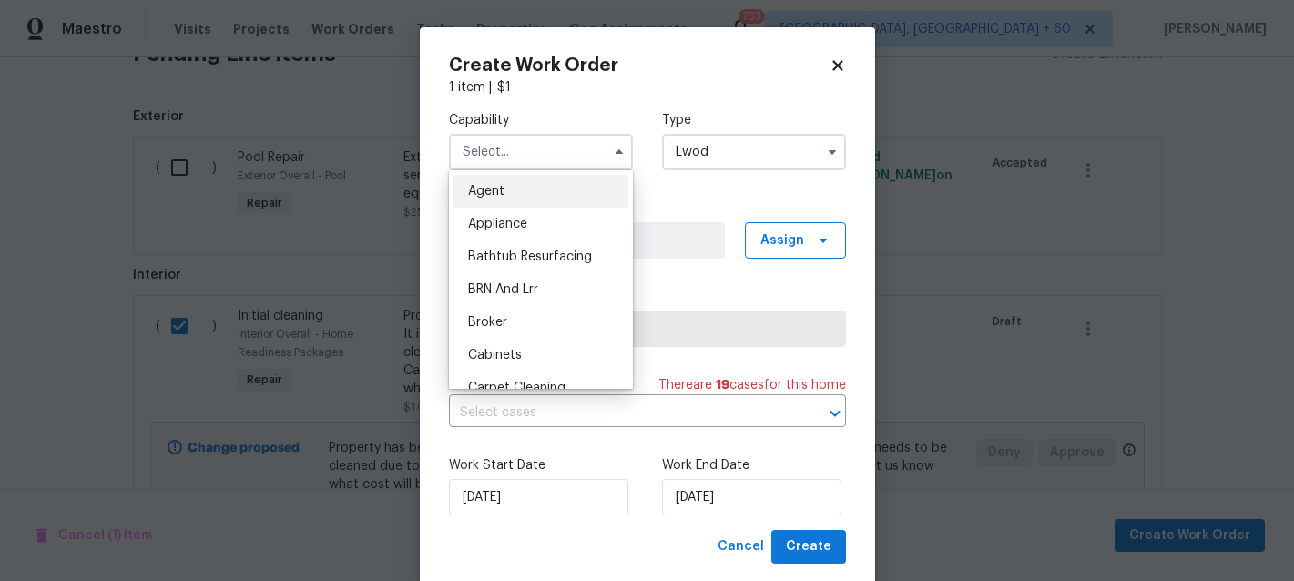
click at [710, 146] on input "Lwod" at bounding box center [754, 152] width 184 height 36
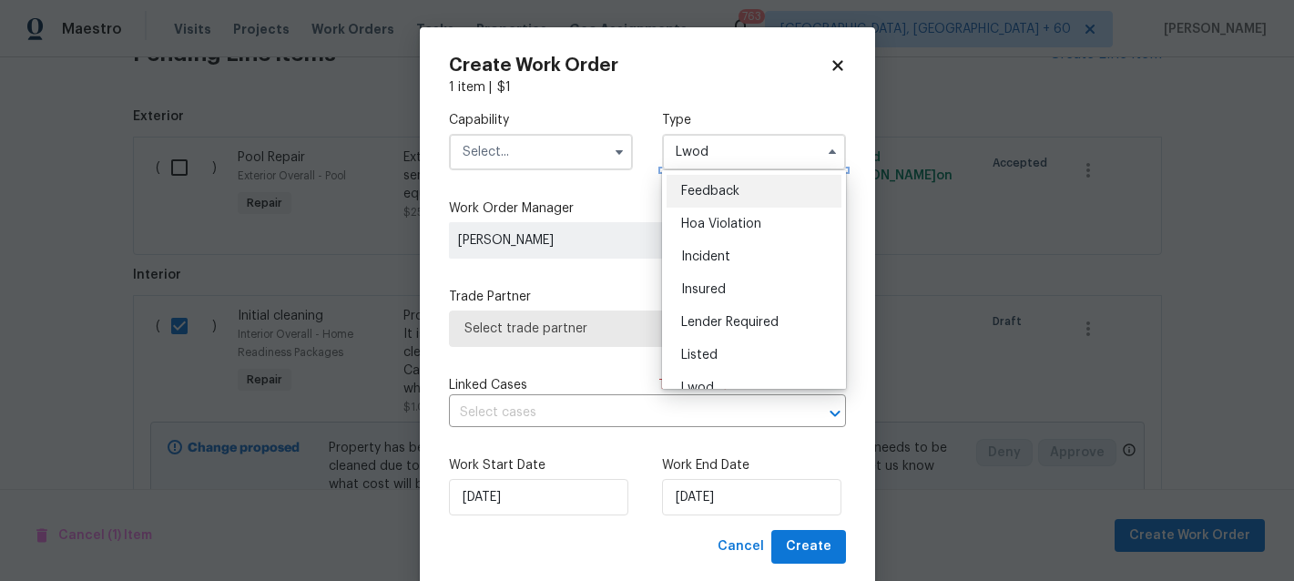
click at [717, 138] on input "Lwod" at bounding box center [754, 152] width 184 height 36
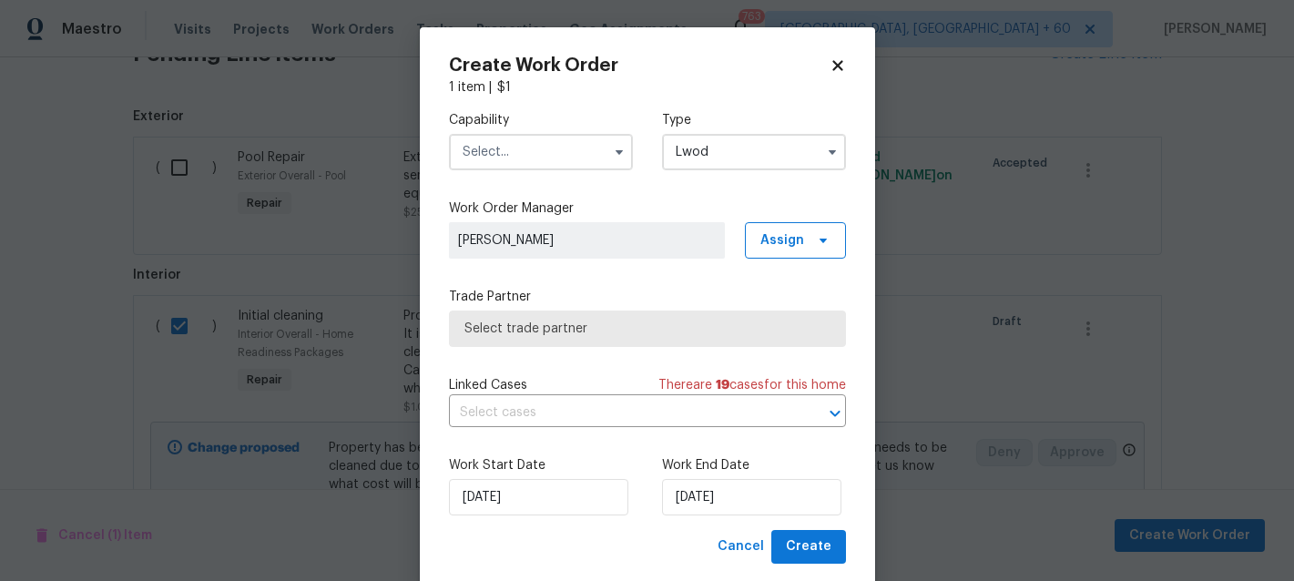
click at [717, 158] on input "Lwod" at bounding box center [754, 152] width 184 height 36
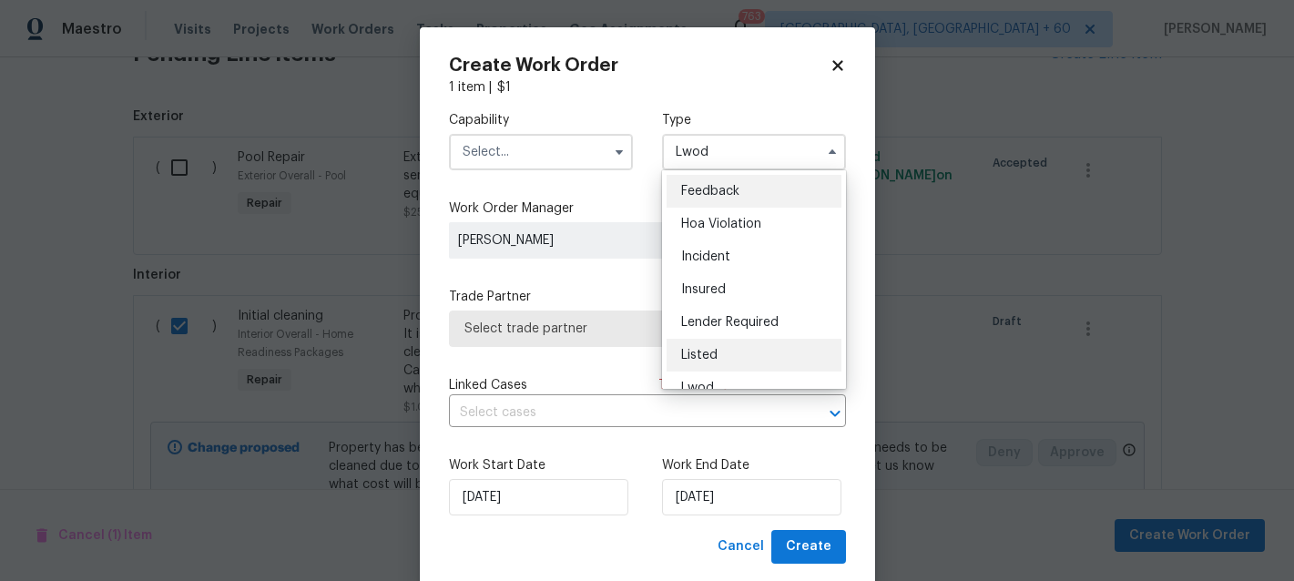
click at [707, 360] on span "Listed" at bounding box center [699, 355] width 36 height 13
type input "Listed"
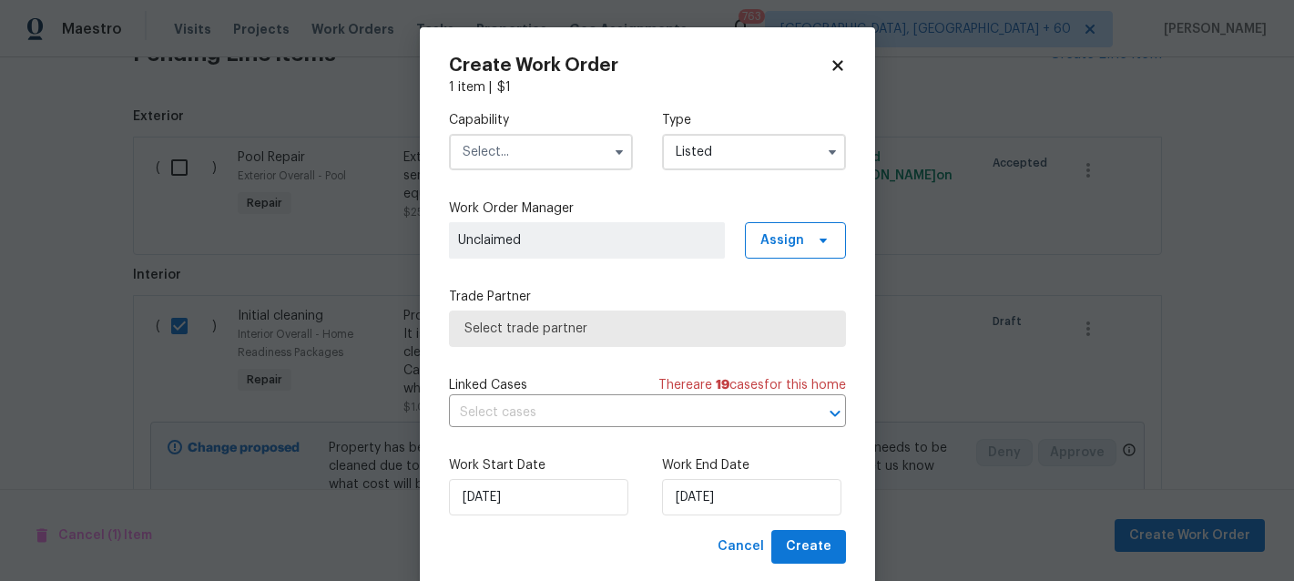
click at [505, 151] on input "text" at bounding box center [541, 152] width 184 height 36
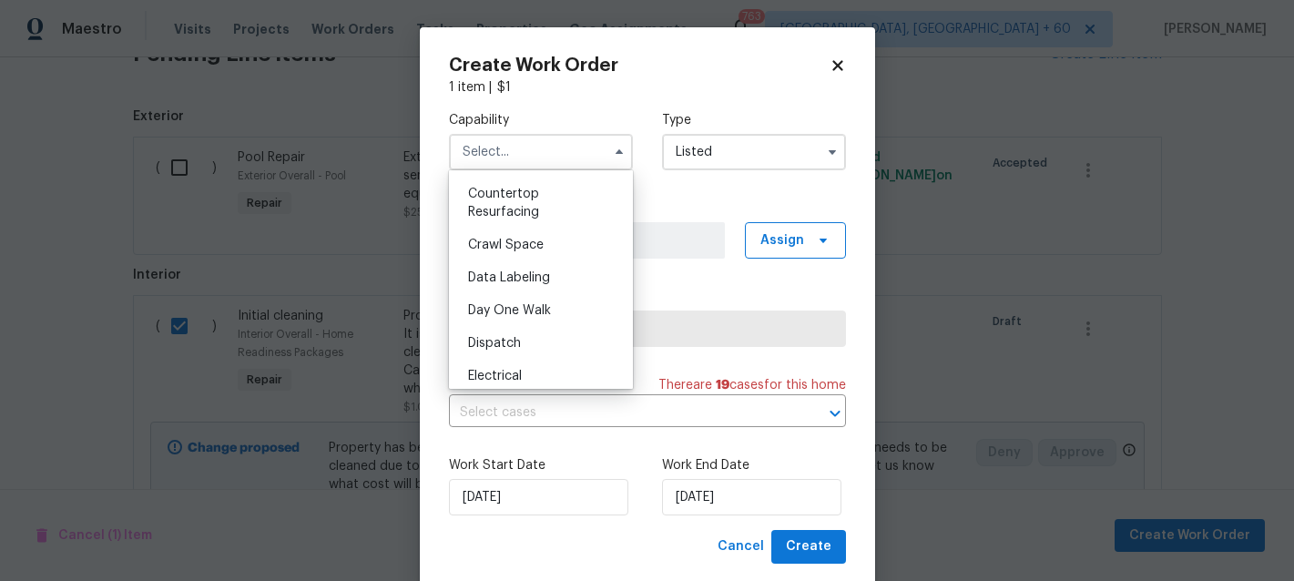
scroll to position [247, 0]
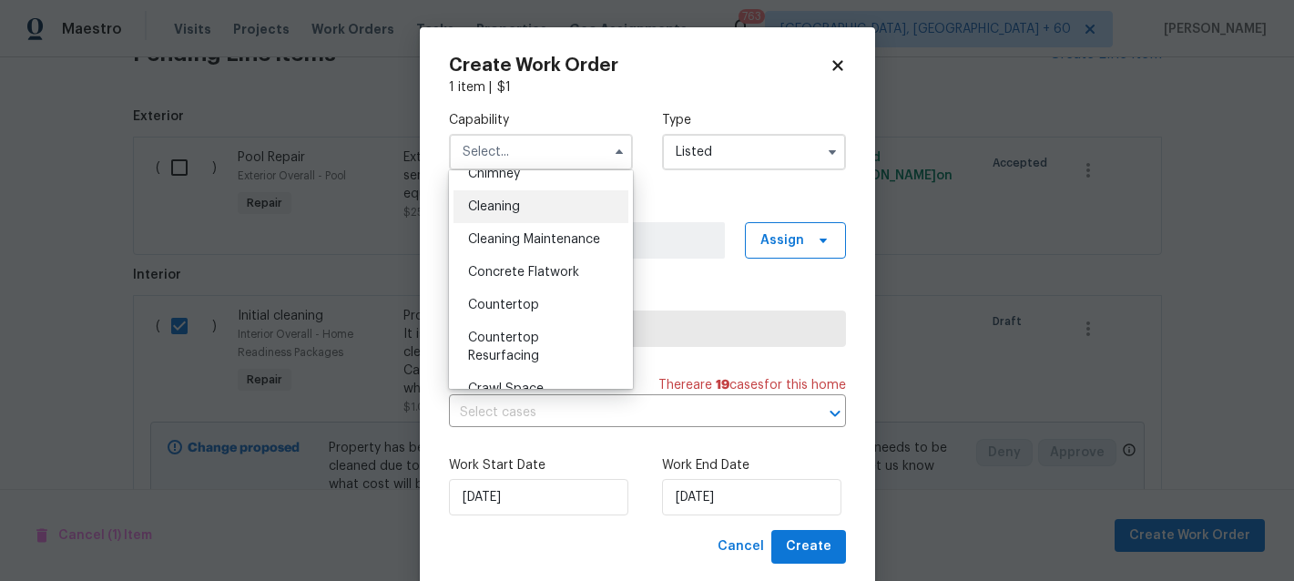
click at [502, 210] on span "Cleaning" at bounding box center [494, 206] width 52 height 13
type input "Cleaning"
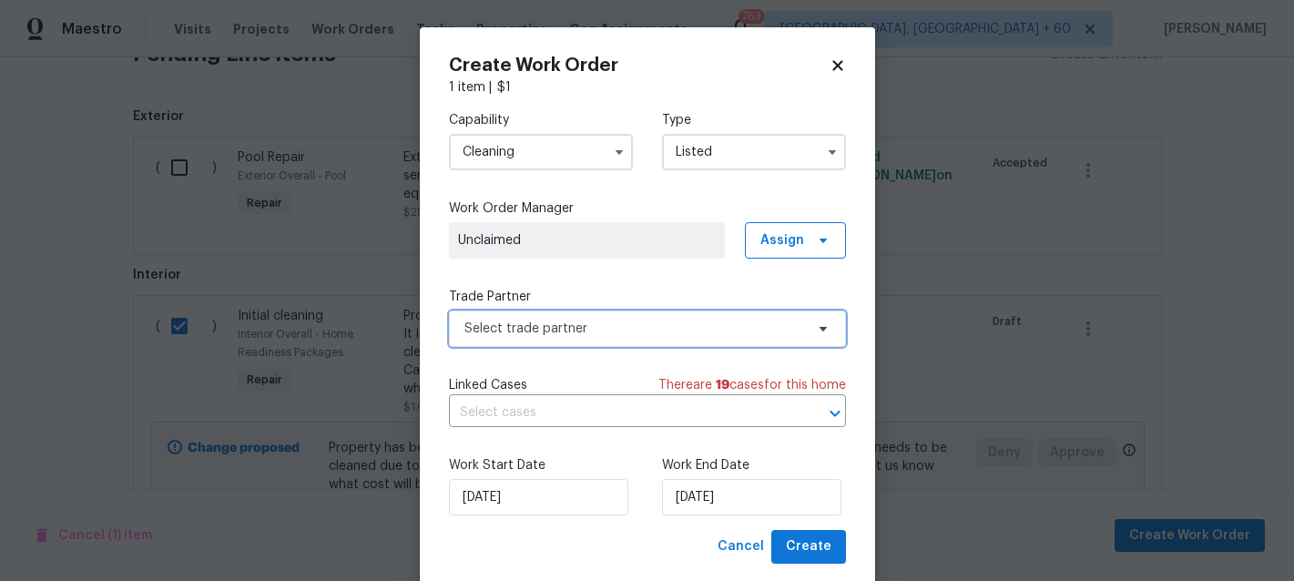
click at [531, 330] on span "Select trade partner" at bounding box center [635, 329] width 340 height 18
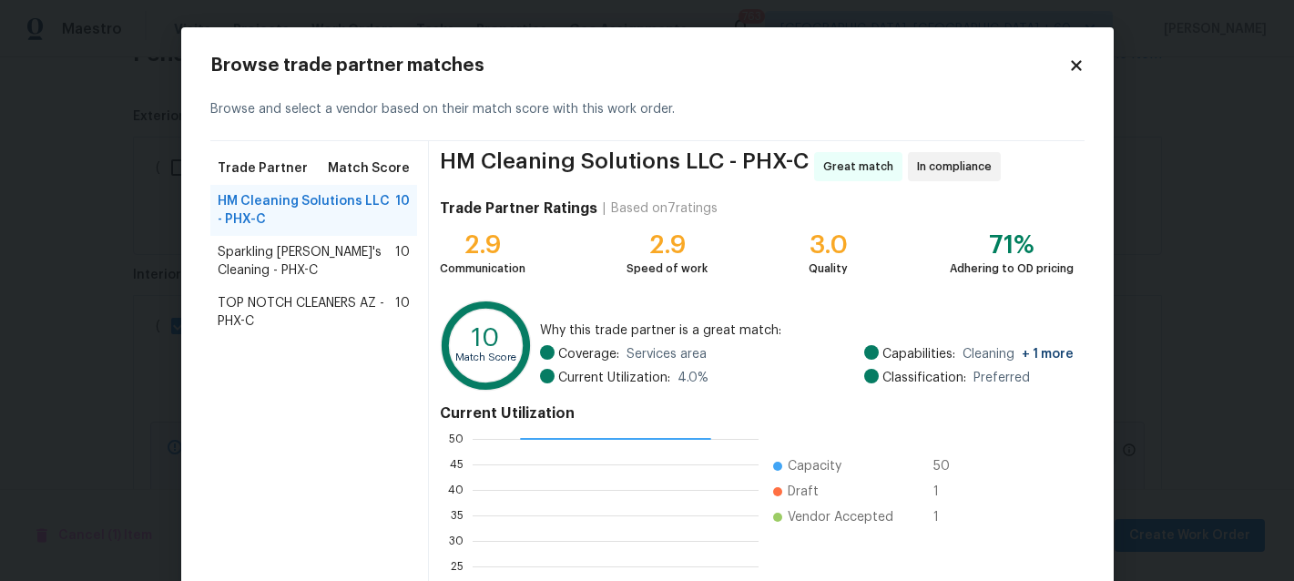
scroll to position [222, 0]
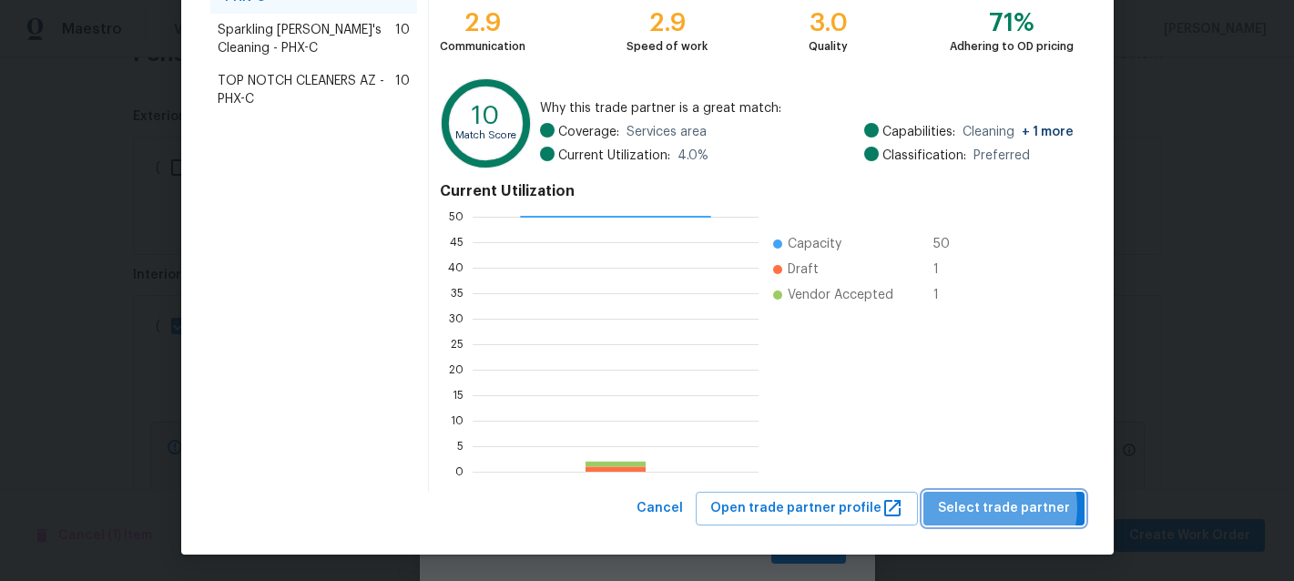
click at [988, 507] on span "Select trade partner" at bounding box center [1004, 508] width 132 height 23
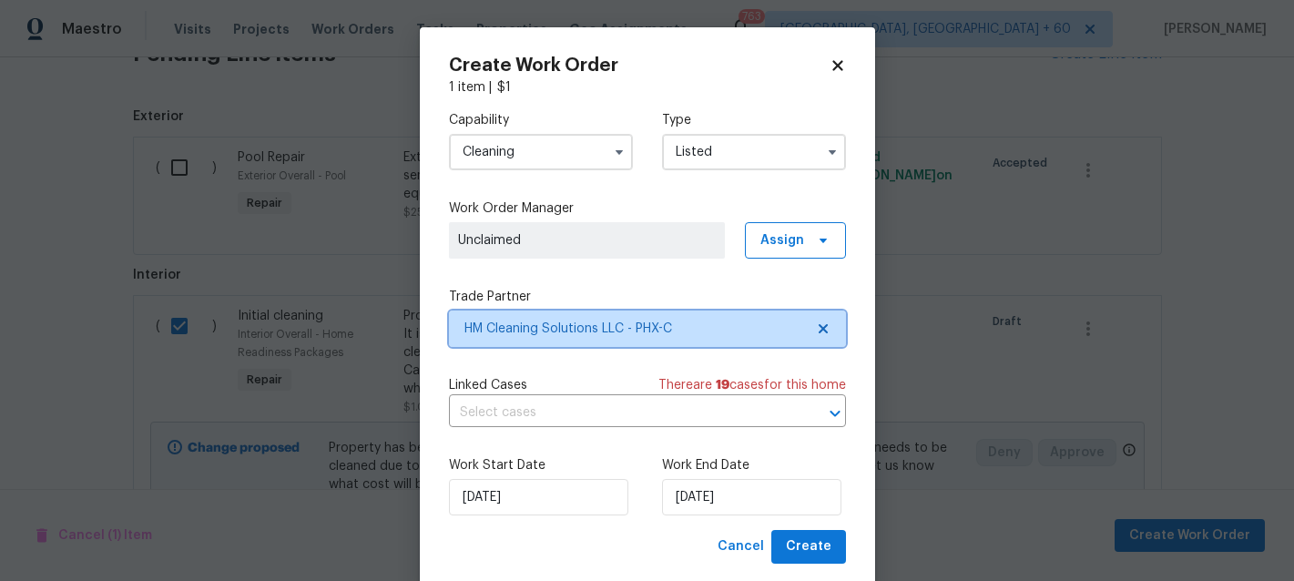
scroll to position [0, 0]
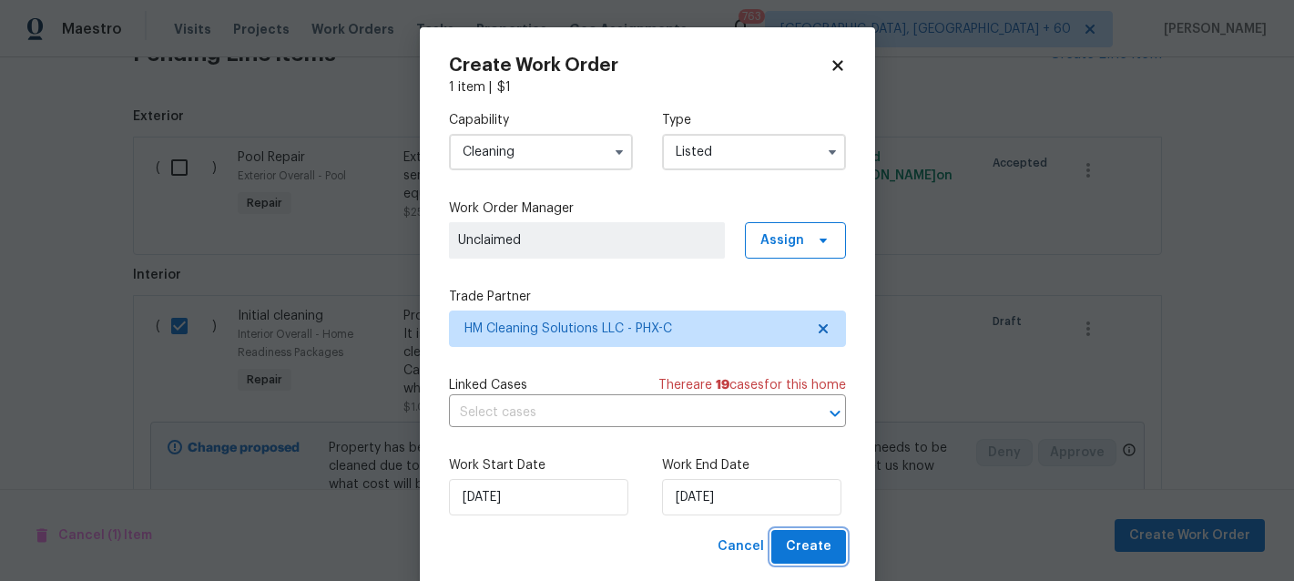
click at [810, 556] on span "Create" at bounding box center [809, 547] width 46 height 23
checkbox input "false"
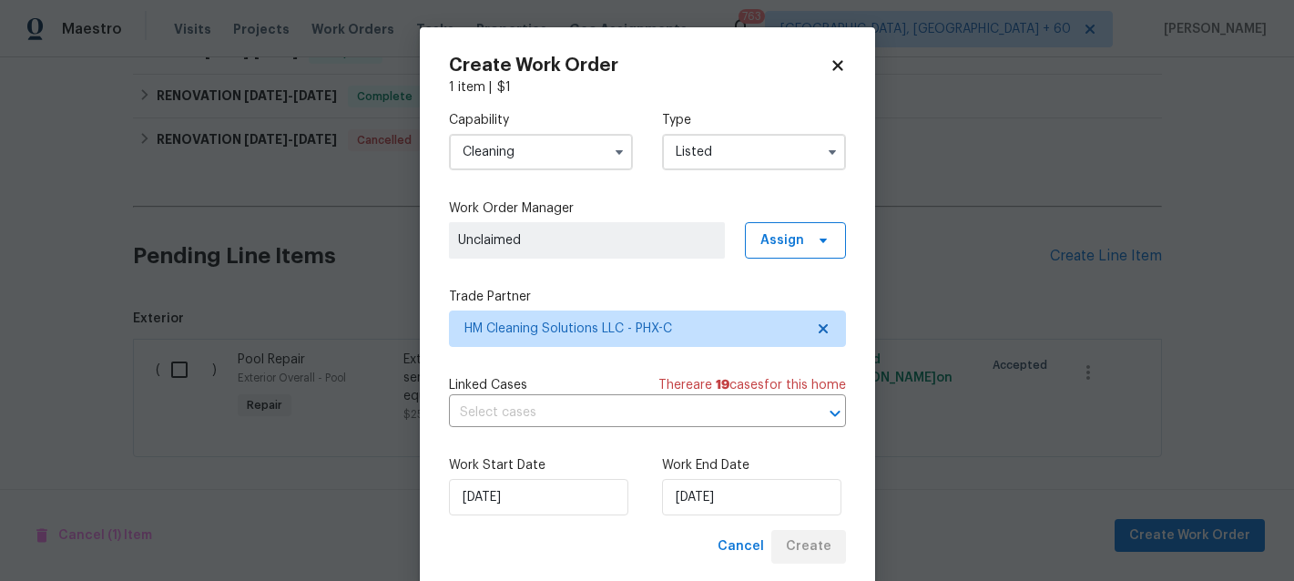
scroll to position [719, 0]
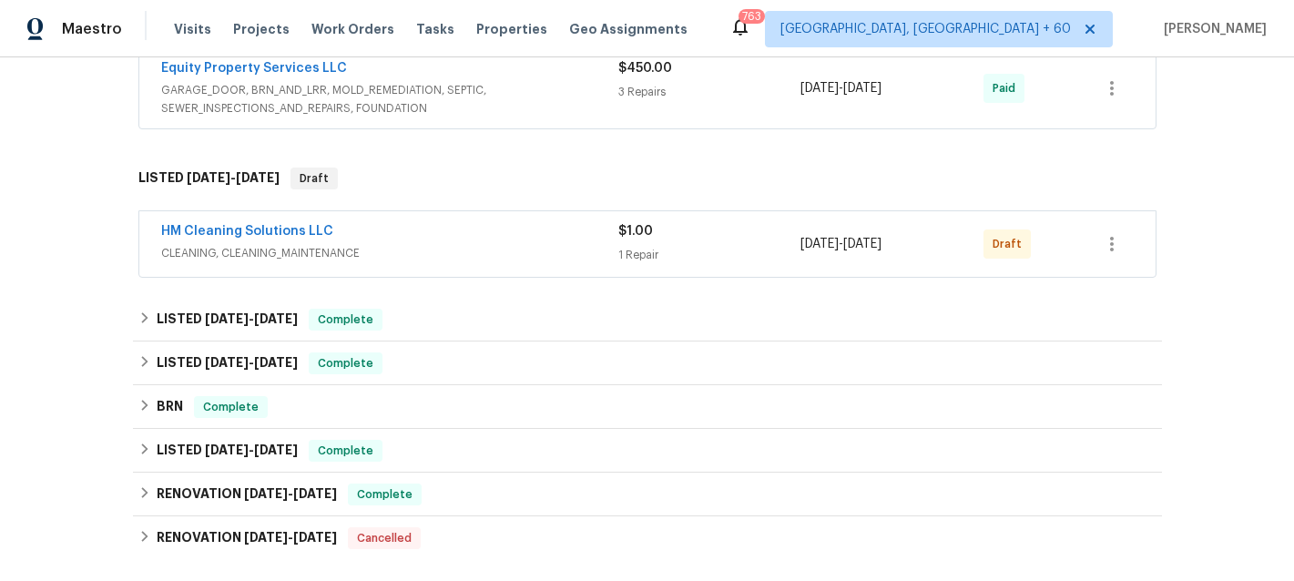
scroll to position [425, 0]
click at [1118, 240] on icon "button" at bounding box center [1112, 244] width 22 height 22
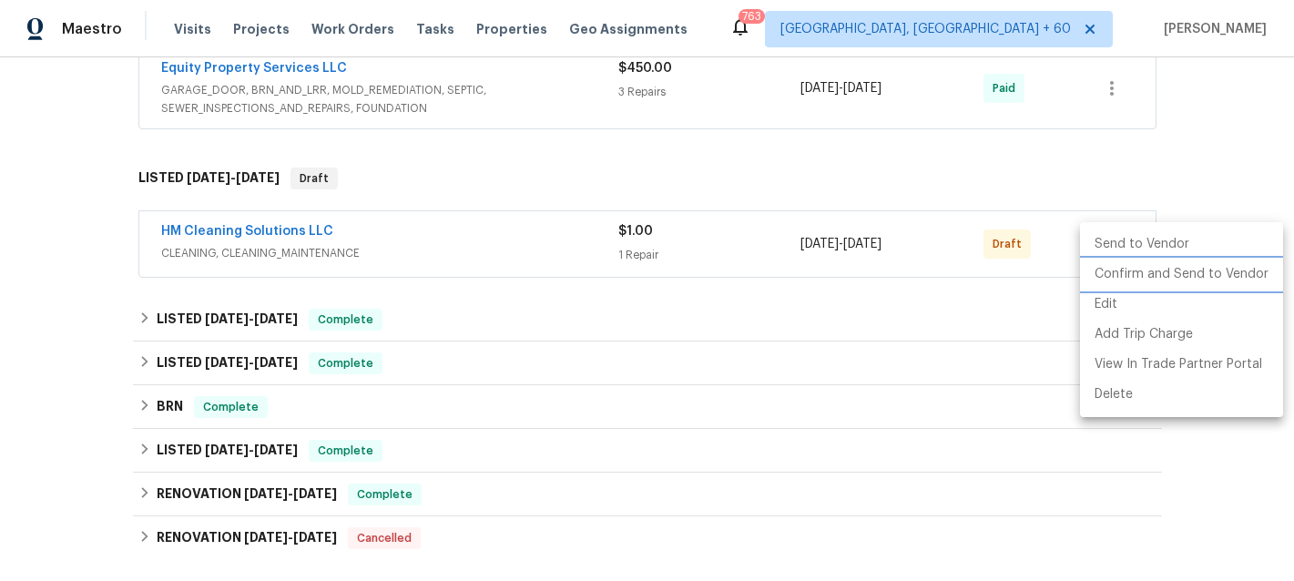
click at [1169, 283] on li "Confirm and Send to Vendor" at bounding box center [1181, 275] width 203 height 30
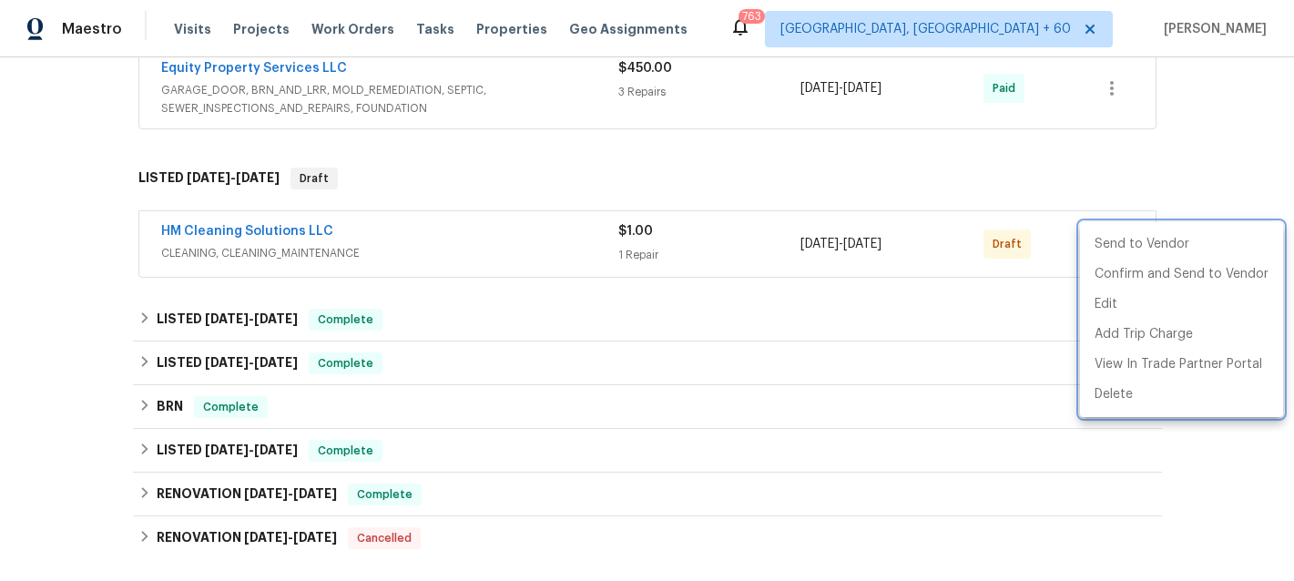
click at [1212, 148] on div at bounding box center [647, 290] width 1294 height 581
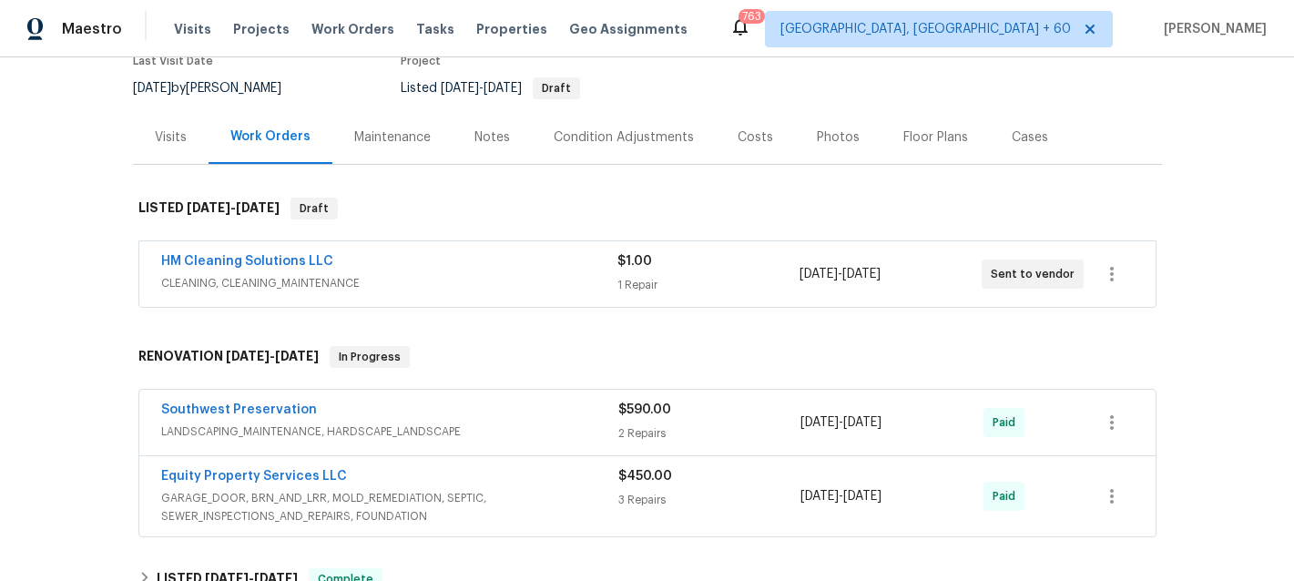
scroll to position [151, 0]
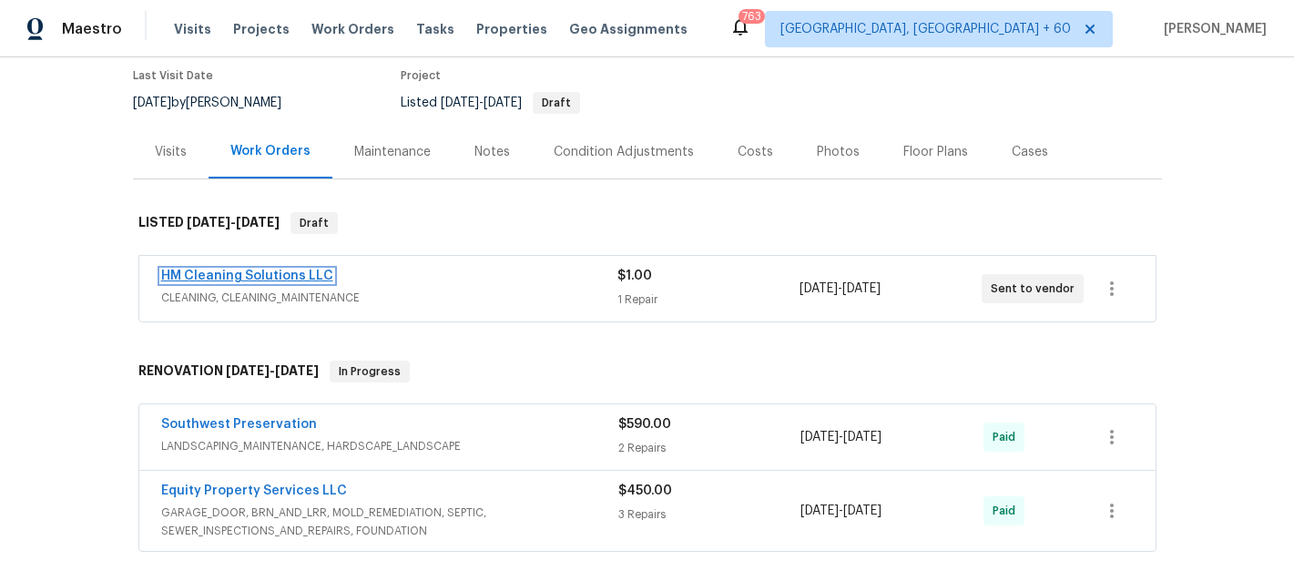
click at [197, 279] on link "HM Cleaning Solutions LLC" at bounding box center [247, 276] width 172 height 13
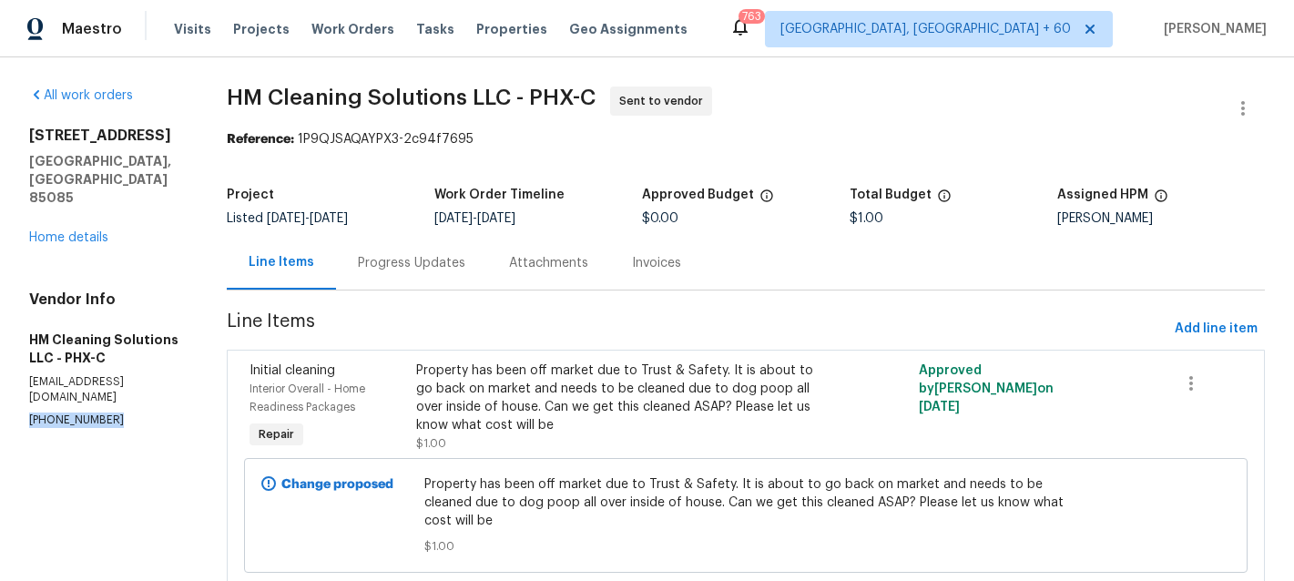
drag, startPoint x: 117, startPoint y: 369, endPoint x: 14, endPoint y: 368, distance: 102.9
click at [14, 368] on div "All work orders 2522 W Brisa Dr Phoenix, AZ 85085 Home details Vendor Info HM C…" at bounding box center [647, 349] width 1294 height 584
copy p "(817) 526-5400"
drag, startPoint x: 25, startPoint y: 125, endPoint x: 154, endPoint y: 157, distance: 133.2
click at [154, 158] on div "All work orders 2522 W Brisa Dr Phoenix, AZ 85085 Home details Vendor Info HM C…" at bounding box center [647, 349] width 1294 height 584
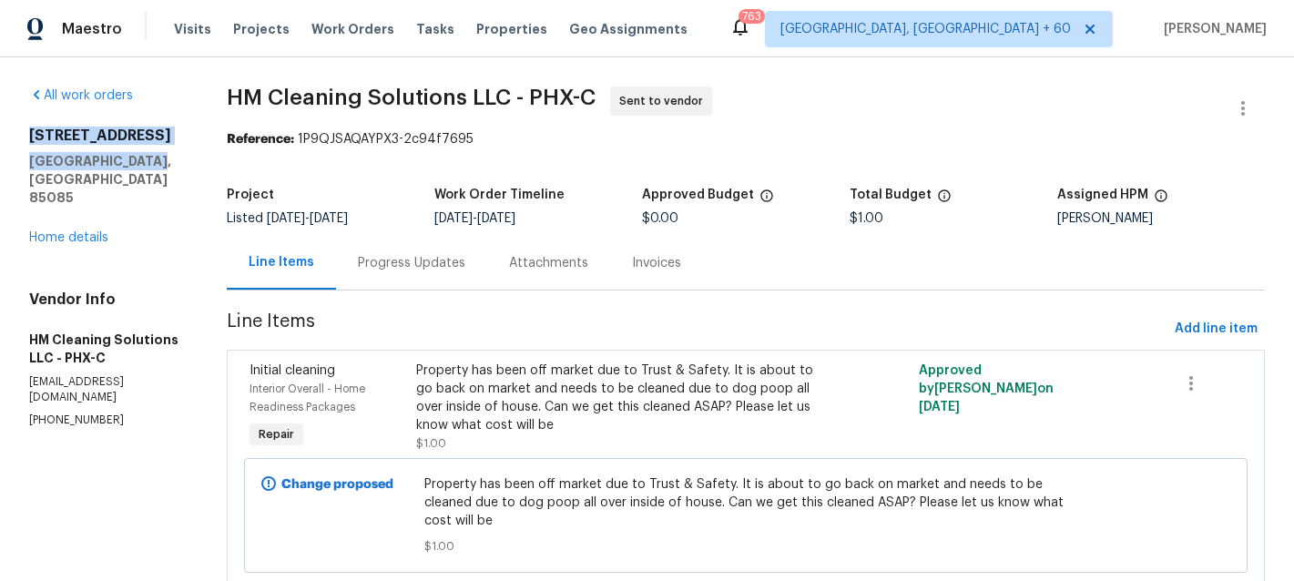
copy div "2522 W Brisa Dr Phoenix, AZ 85085"
